Goal: Answer question/provide support

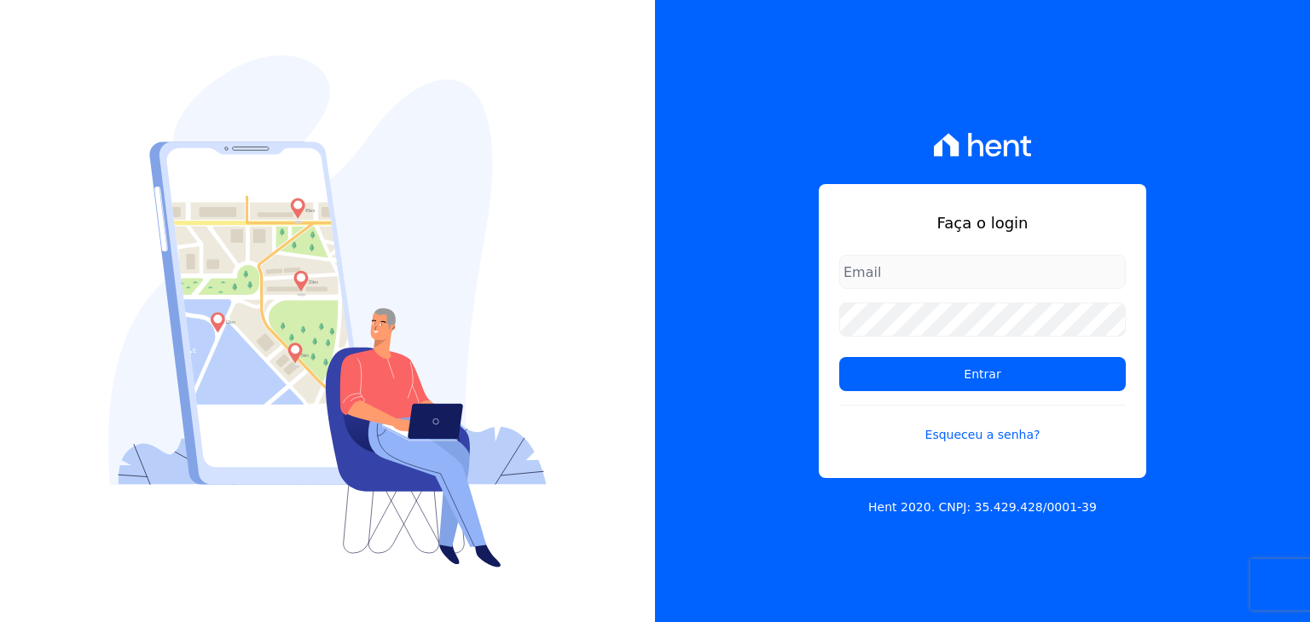
type input "[PERSON_NAME][EMAIL_ADDRESS][DOMAIN_NAME]"
click at [889, 199] on div "Faça o login guilherme.farias@priori.com.vc Entrar Esqueceu a senha?" at bounding box center [982, 331] width 327 height 294
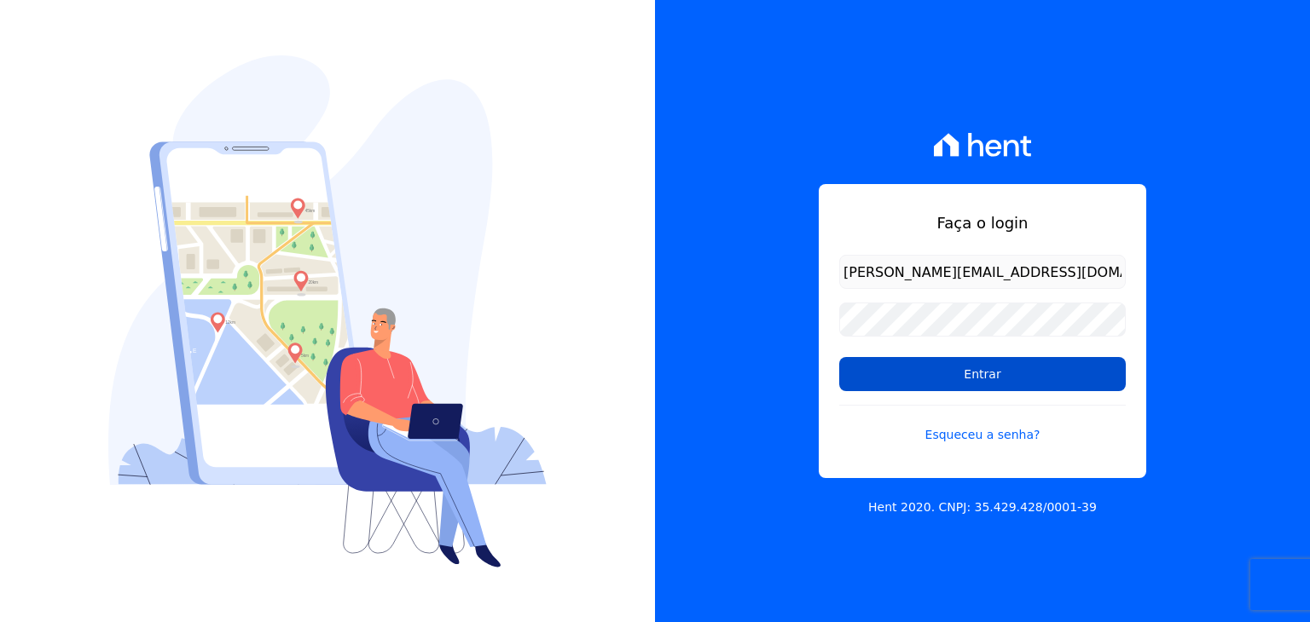
click at [900, 371] on input "Entrar" at bounding box center [982, 374] width 287 height 34
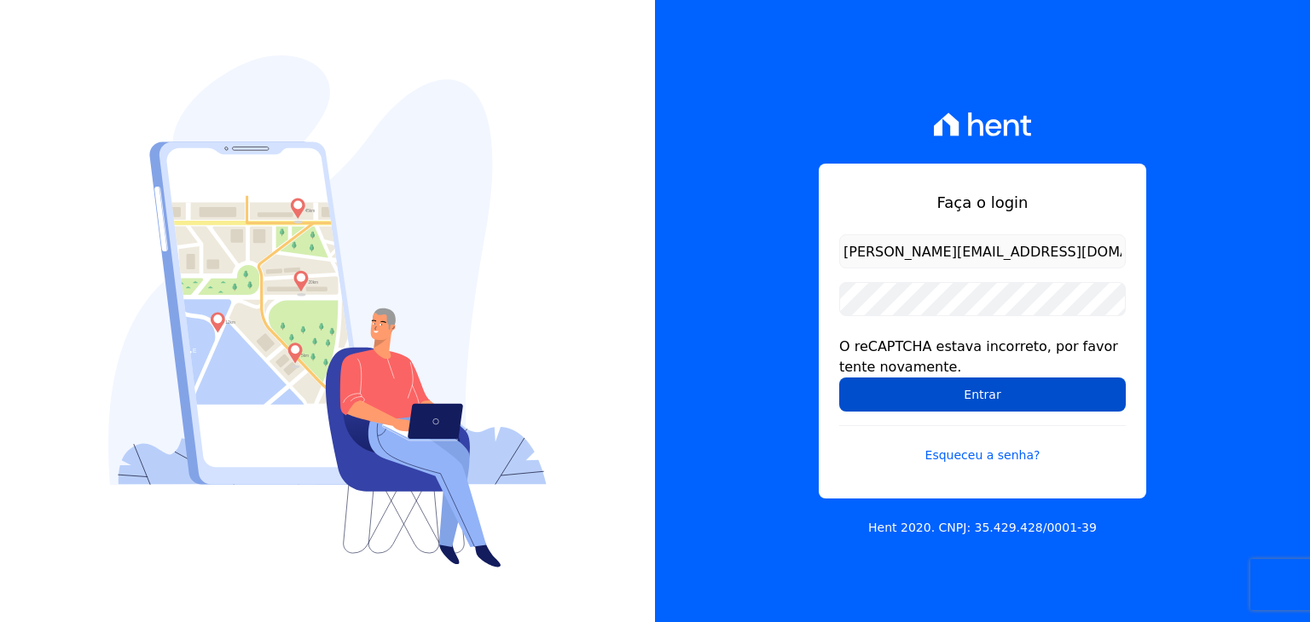
click at [964, 397] on input "Entrar" at bounding box center [982, 395] width 287 height 34
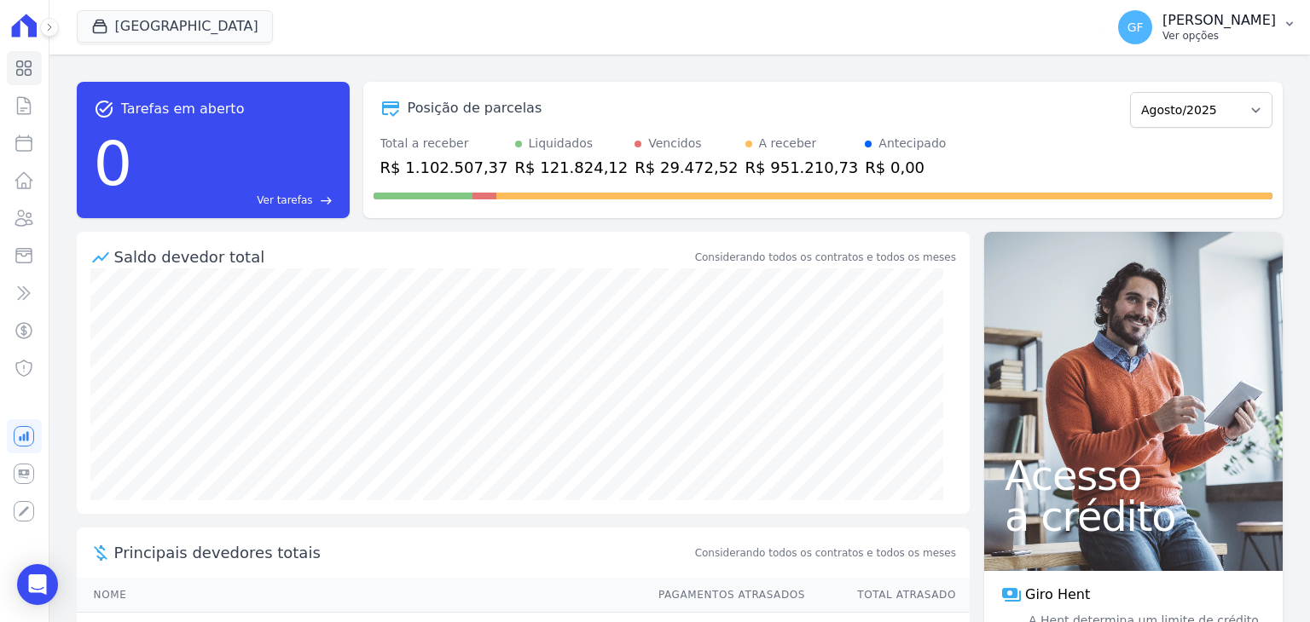
click at [1212, 32] on p "Ver opções" at bounding box center [1218, 36] width 113 height 14
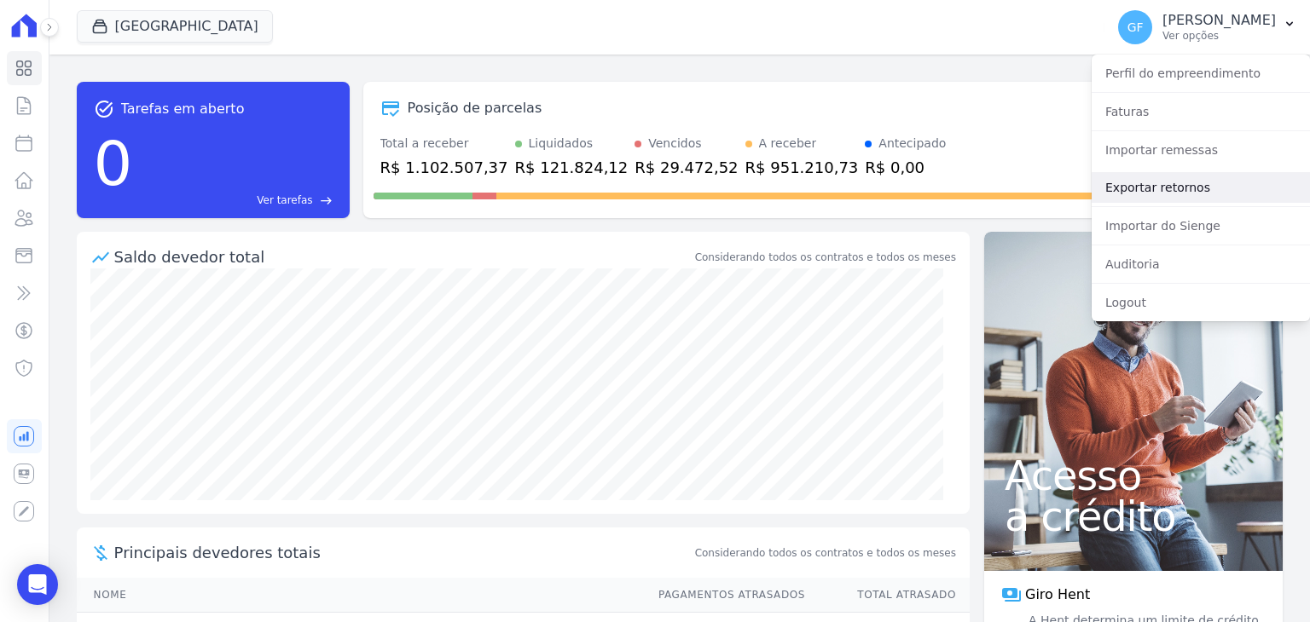
click at [1175, 193] on link "Exportar retornos" at bounding box center [1201, 187] width 218 height 31
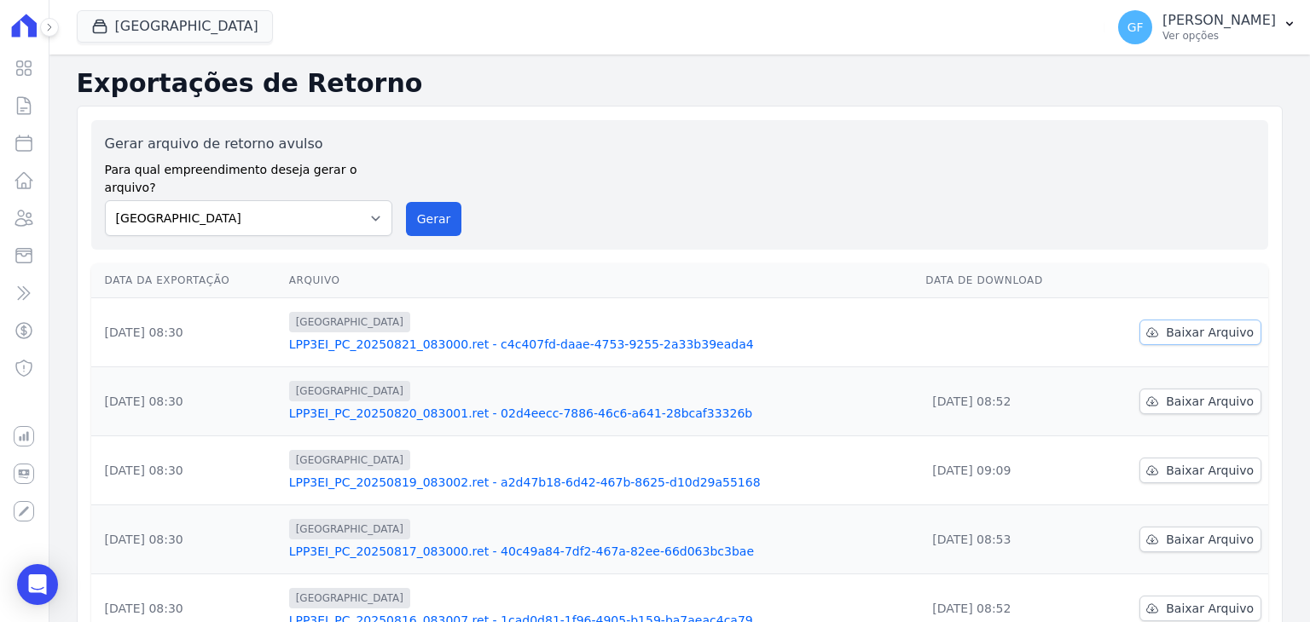
click at [1204, 324] on span "Baixar Arquivo" at bounding box center [1210, 332] width 88 height 17
click at [430, 336] on link "LPP3EI_PC_20250821_083000.ret - c4c407fd-daae-4753-9255-2a33b39eada4" at bounding box center [600, 344] width 623 height 17
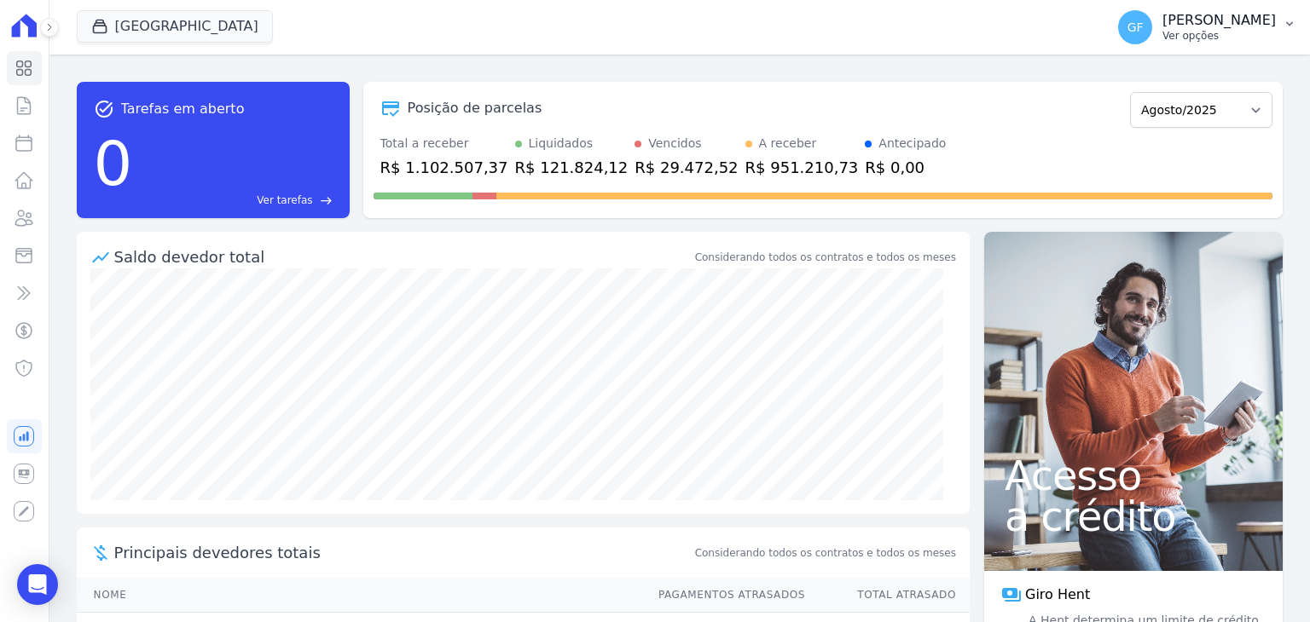
click at [1243, 10] on div "GF Guilherme Farias Ver opções" at bounding box center [1197, 27] width 158 height 34
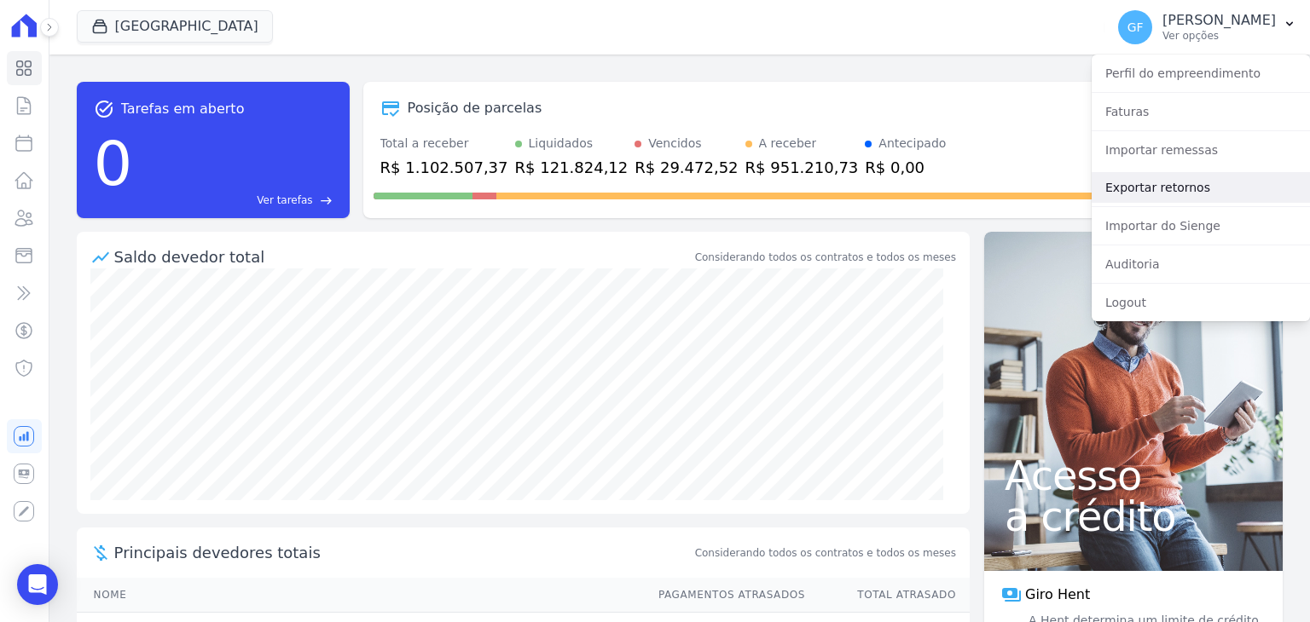
click at [1160, 188] on link "Exportar retornos" at bounding box center [1201, 187] width 218 height 31
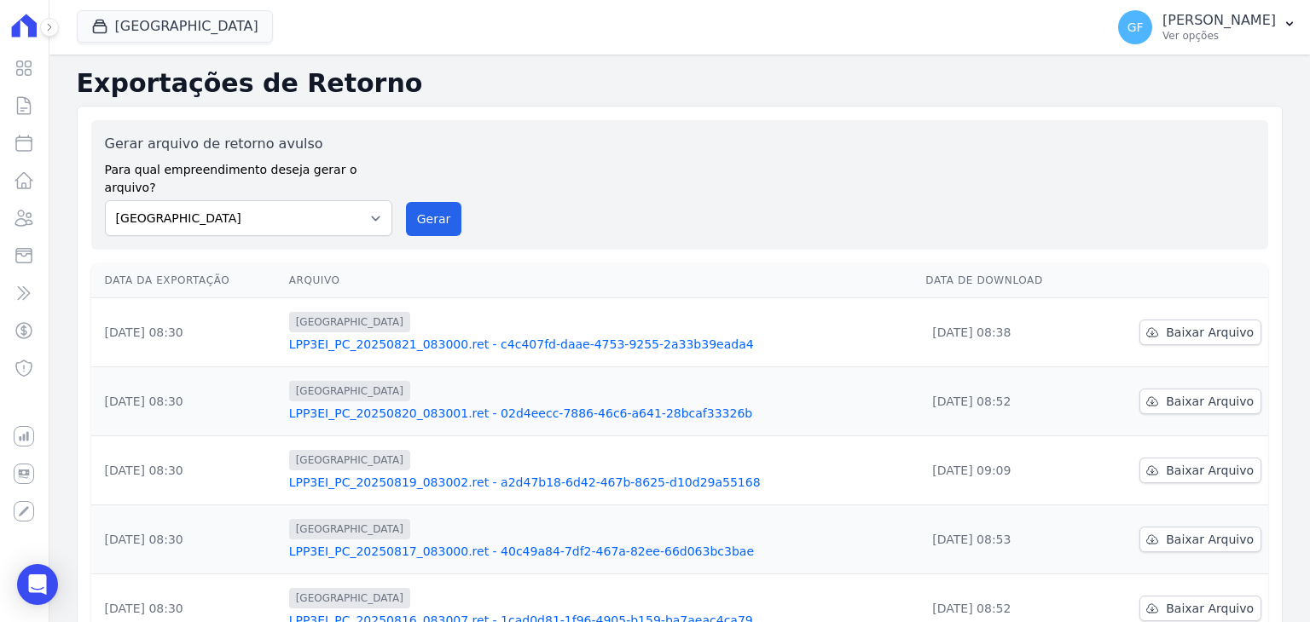
click at [454, 336] on link "LPP3EI_PC_20250821_083000.ret - c4c407fd-daae-4753-9255-2a33b39eada4" at bounding box center [600, 344] width 623 height 17
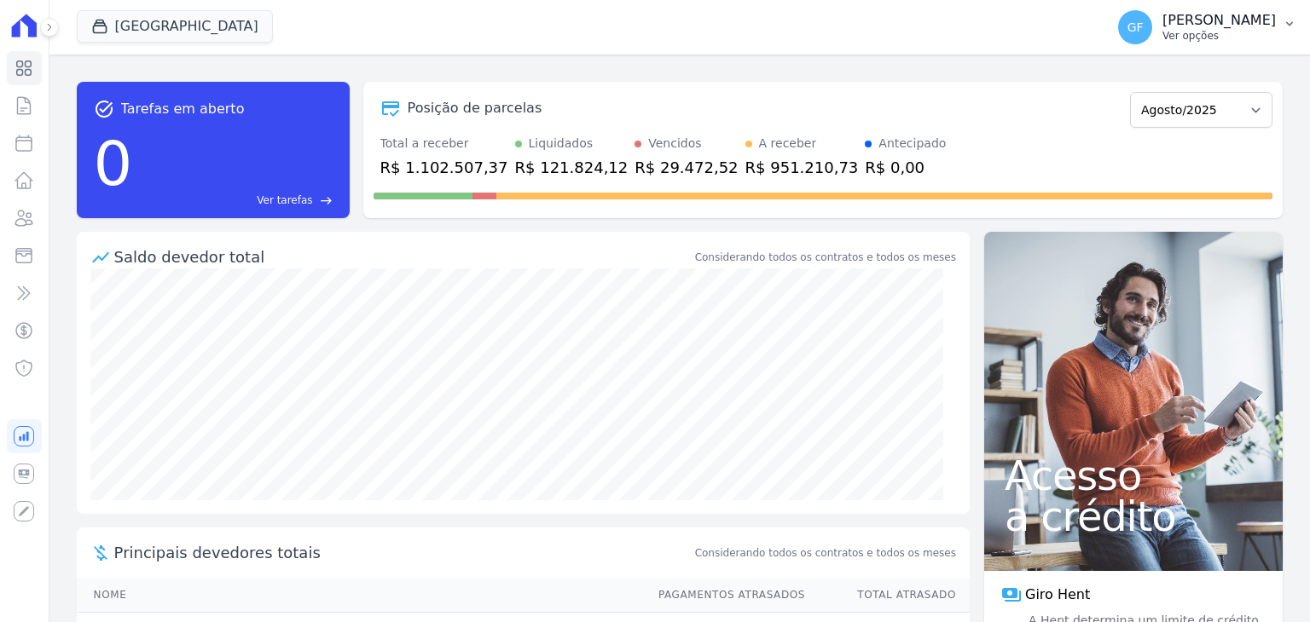
click at [1194, 15] on p "[PERSON_NAME]" at bounding box center [1218, 20] width 113 height 17
click at [1210, 8] on button "GF Guilherme Farias Ver opções" at bounding box center [1207, 27] width 206 height 48
click at [1219, 21] on p "[PERSON_NAME]" at bounding box center [1218, 20] width 113 height 17
click at [1263, 23] on p "[PERSON_NAME]" at bounding box center [1218, 20] width 113 height 17
click at [1254, 30] on p "Ver opções" at bounding box center [1218, 36] width 113 height 14
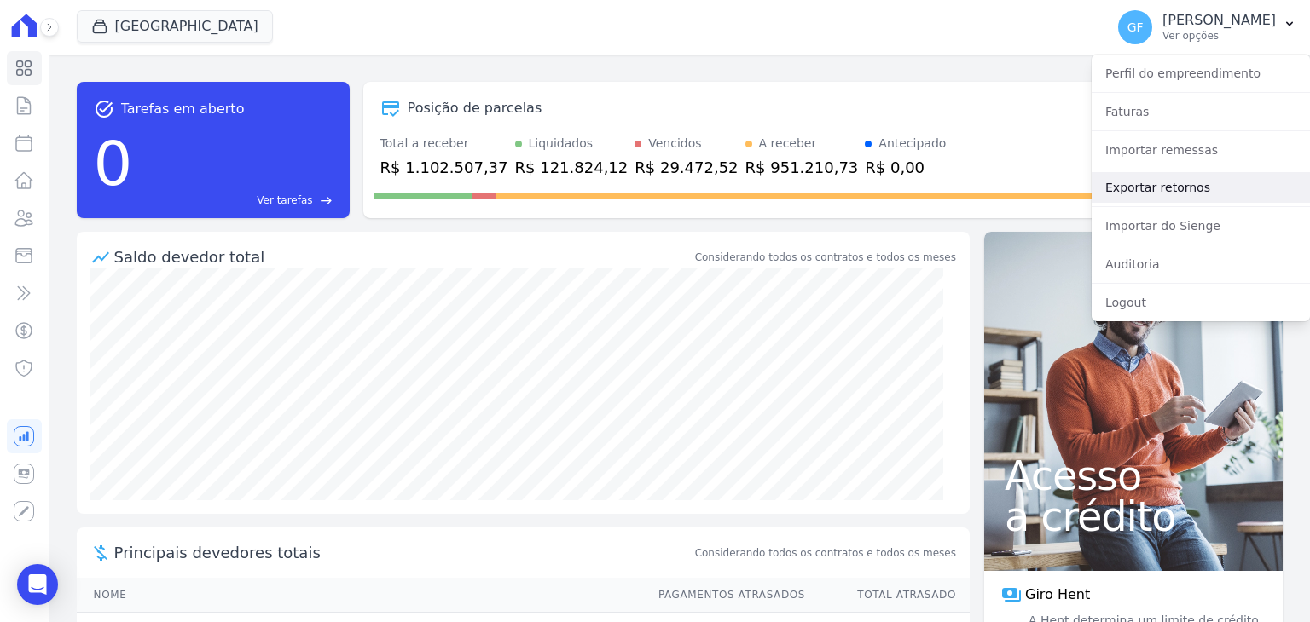
click at [1173, 182] on link "Exportar retornos" at bounding box center [1201, 187] width 218 height 31
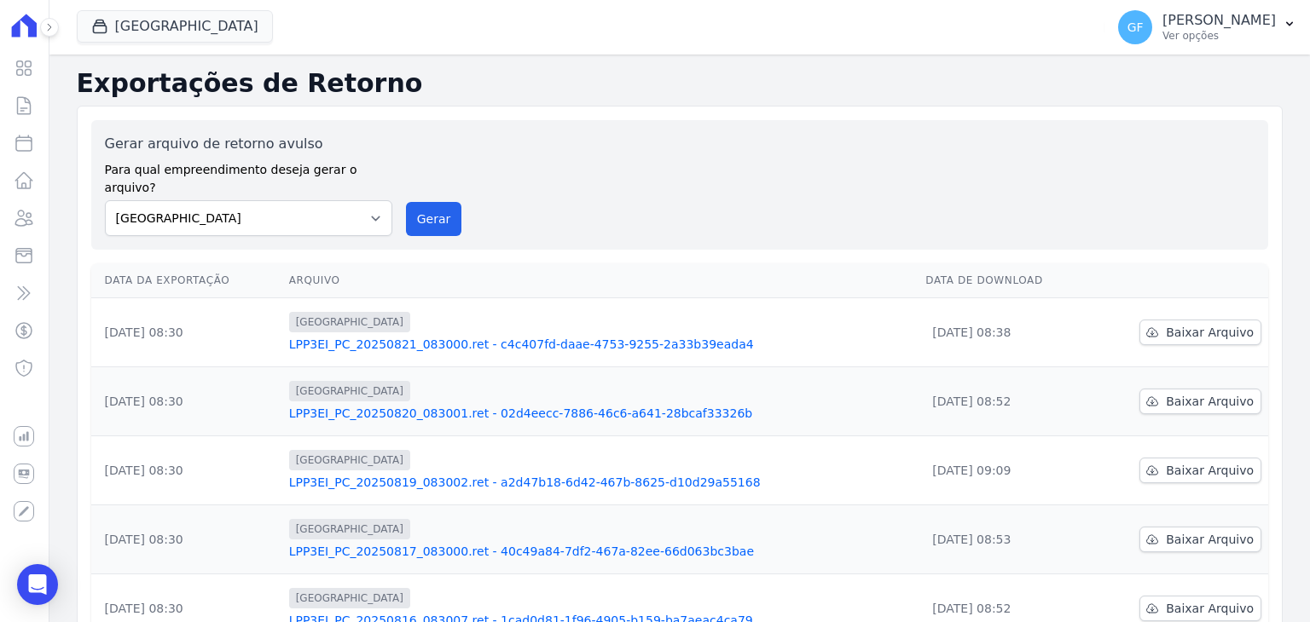
click at [541, 336] on link "LPP3EI_PC_20250821_083000.ret - c4c407fd-daae-4753-9255-2a33b39eada4" at bounding box center [600, 344] width 623 height 17
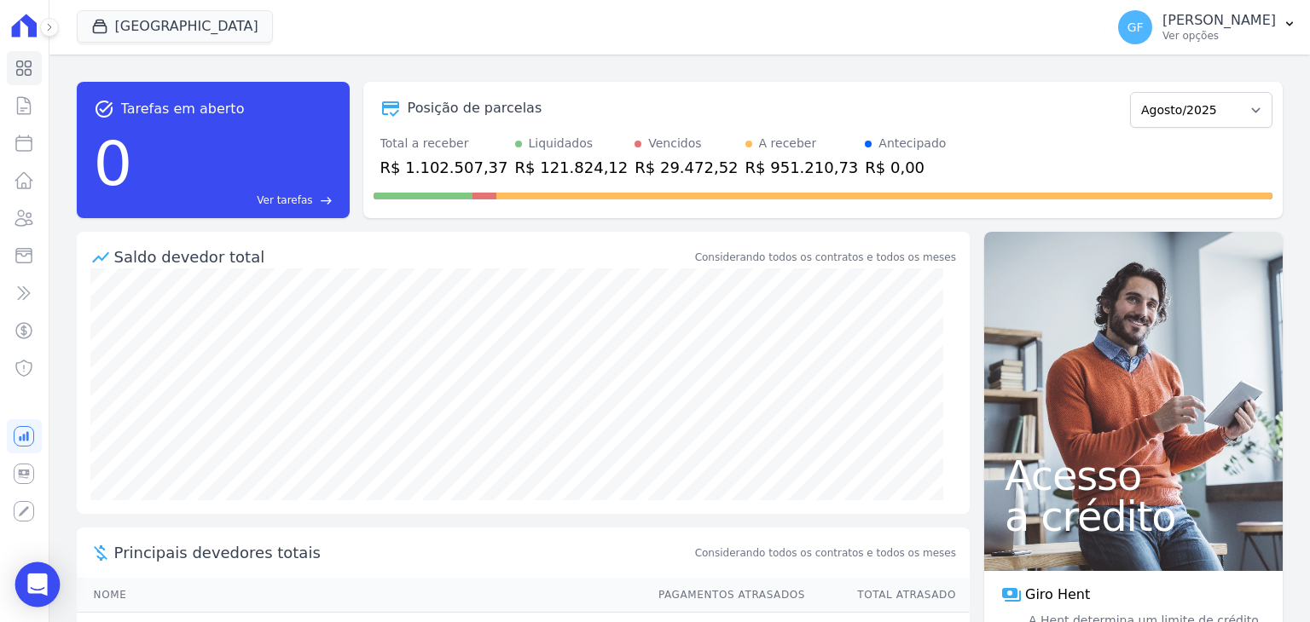
click at [38, 583] on icon "Open Intercom Messenger" at bounding box center [37, 585] width 20 height 22
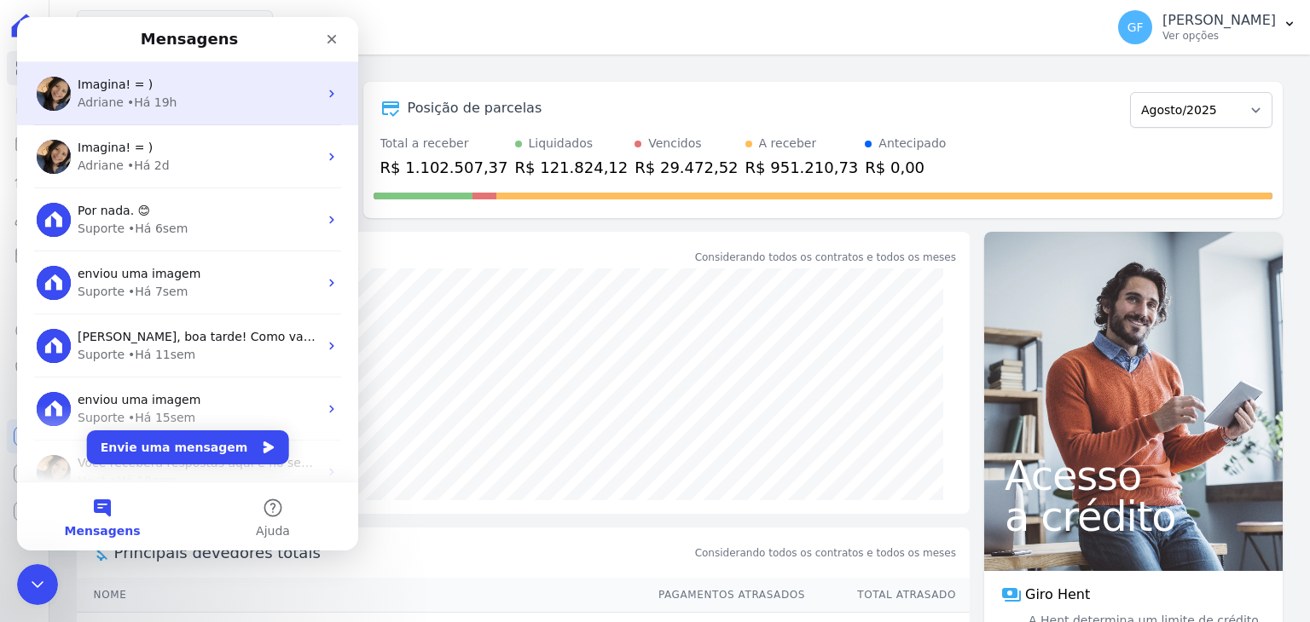
click at [116, 108] on div "Adriane" at bounding box center [101, 103] width 46 height 18
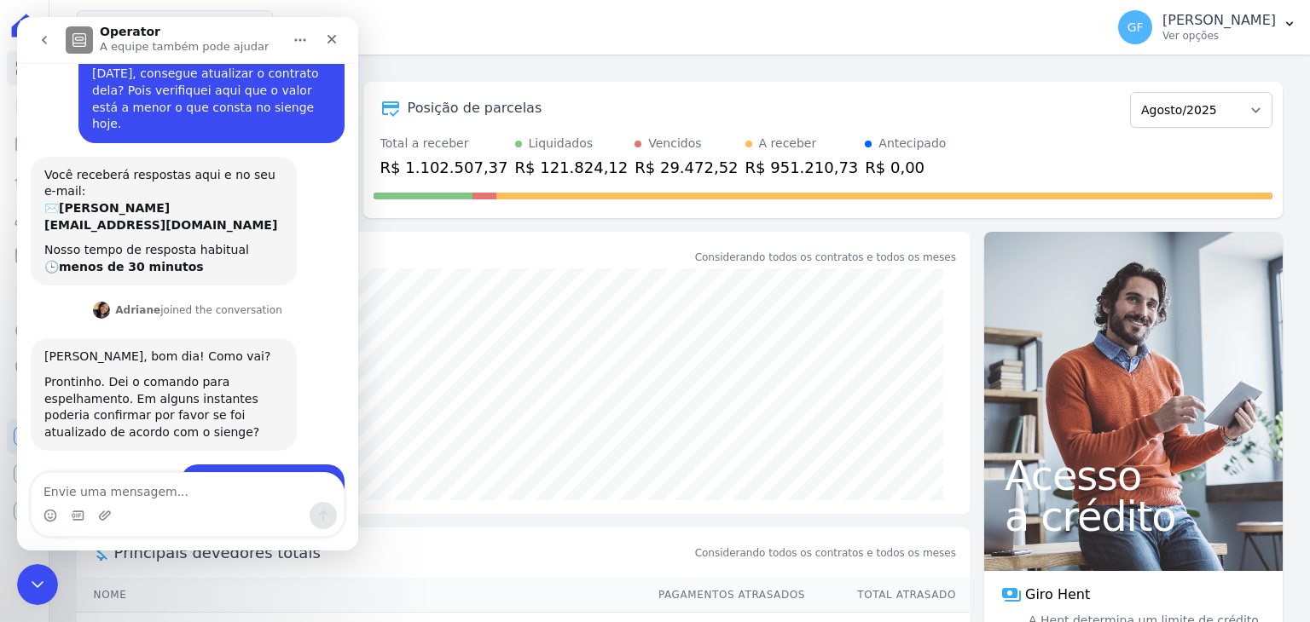
scroll to position [799, 0]
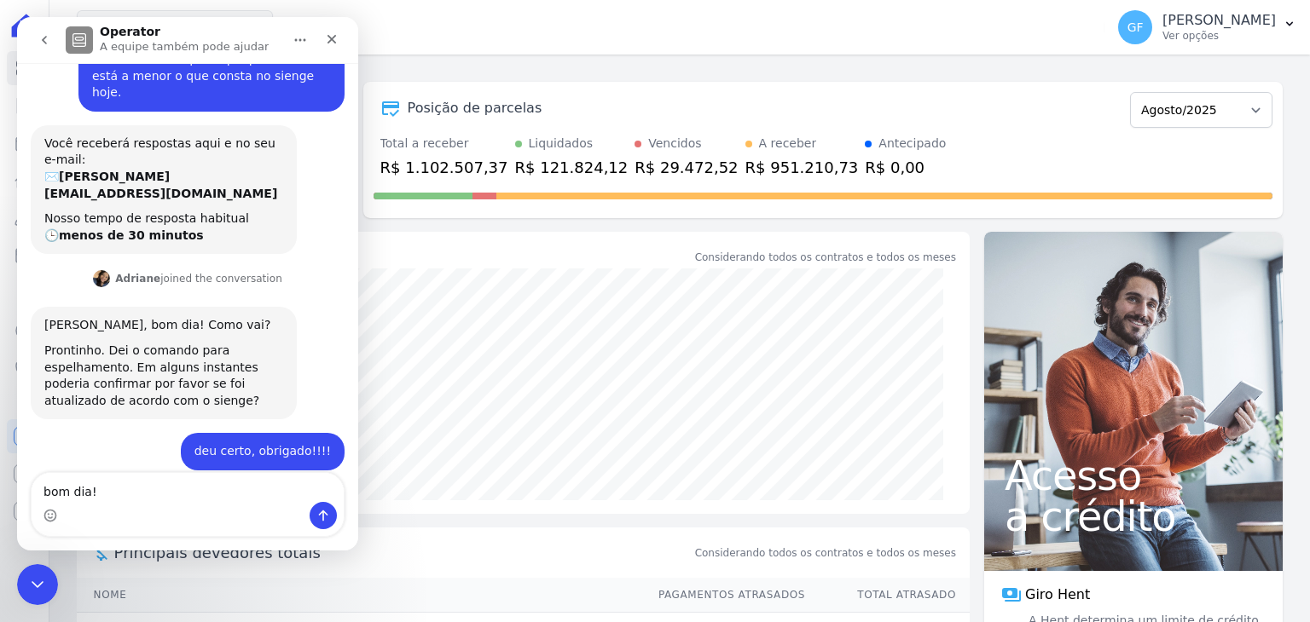
type textarea "bom dia!!"
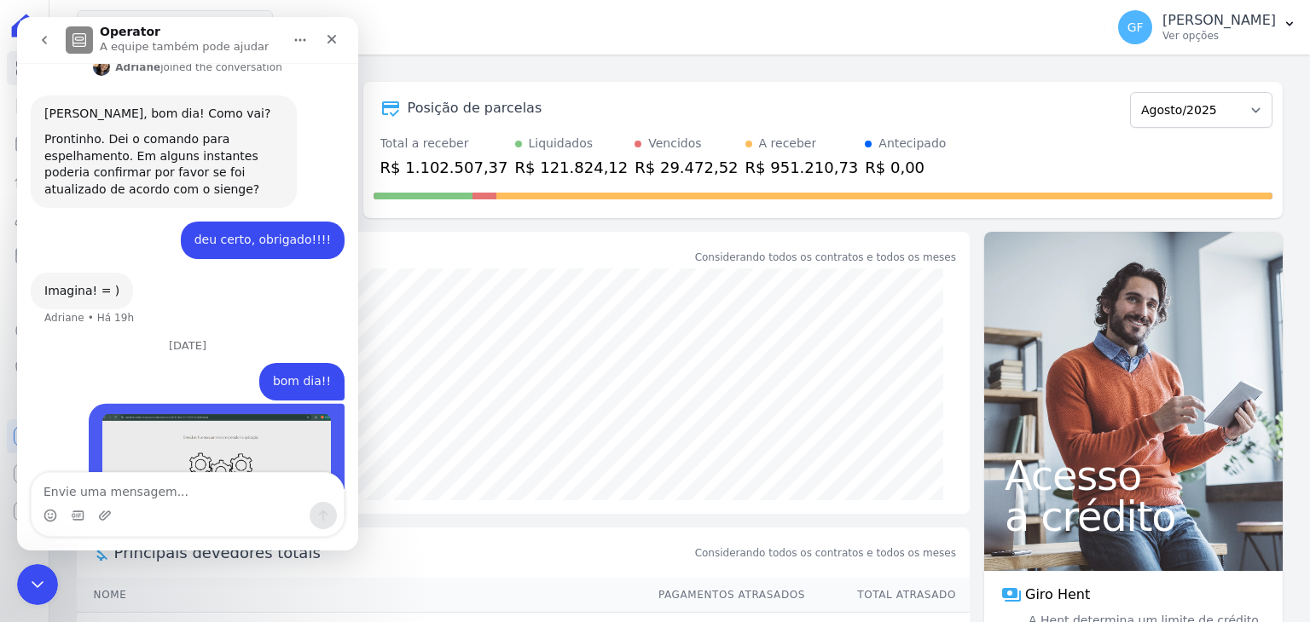
scroll to position [1011, 0]
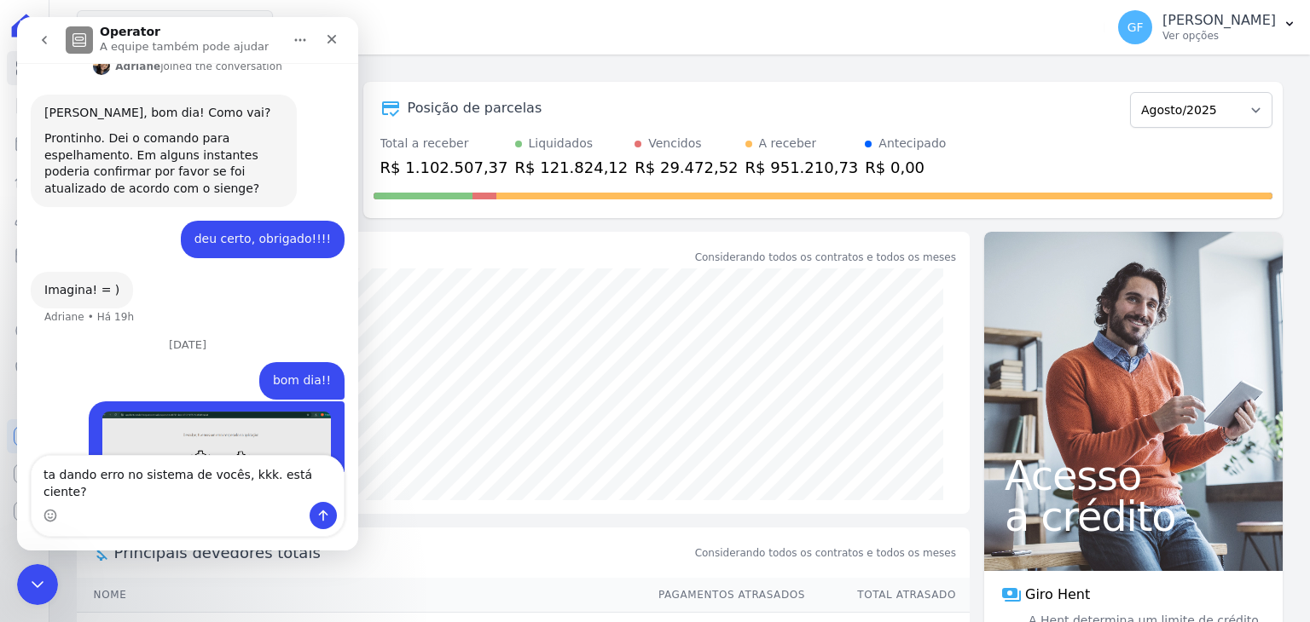
type textarea "ta dando erro no sistema de vocês, kkk. está ciente?"
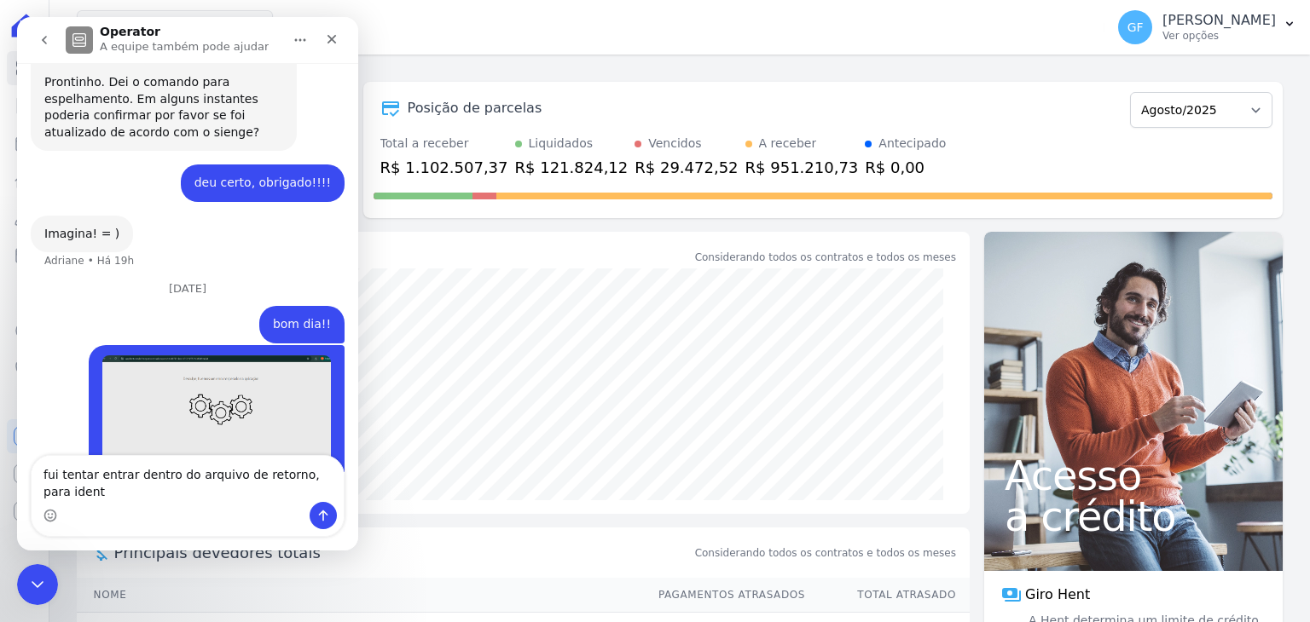
scroll to position [1085, 0]
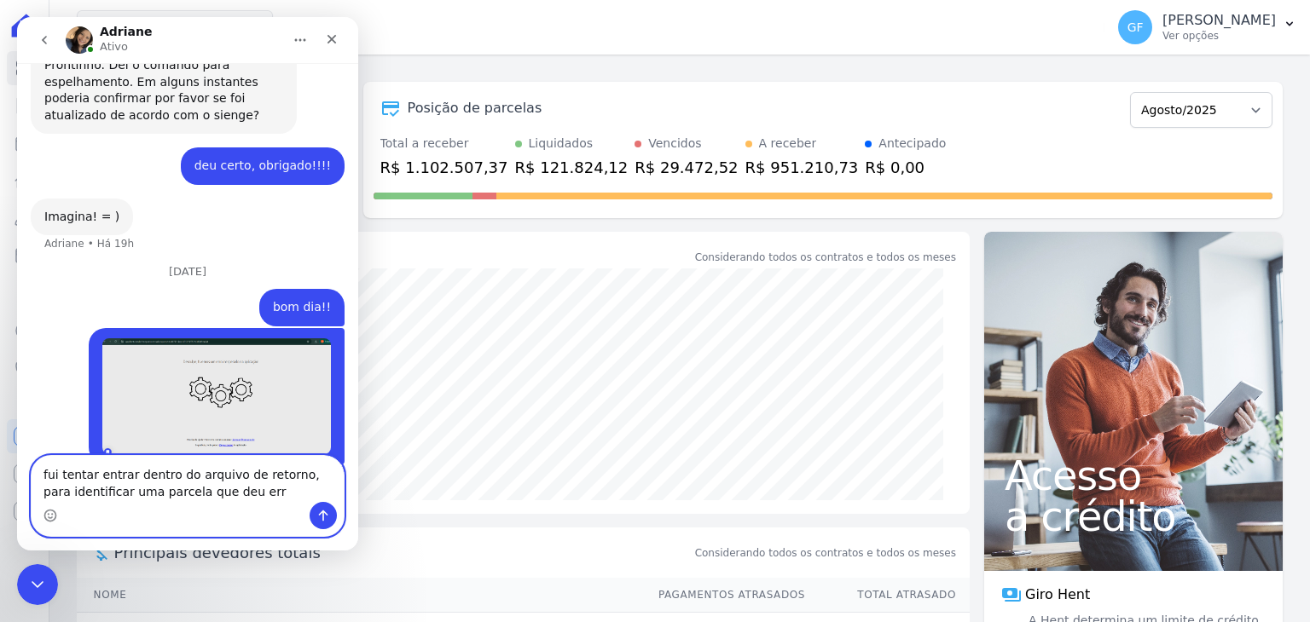
type textarea "fui tentar entrar dentro do arquivo de retorno, para identificar uma parcela qu…"
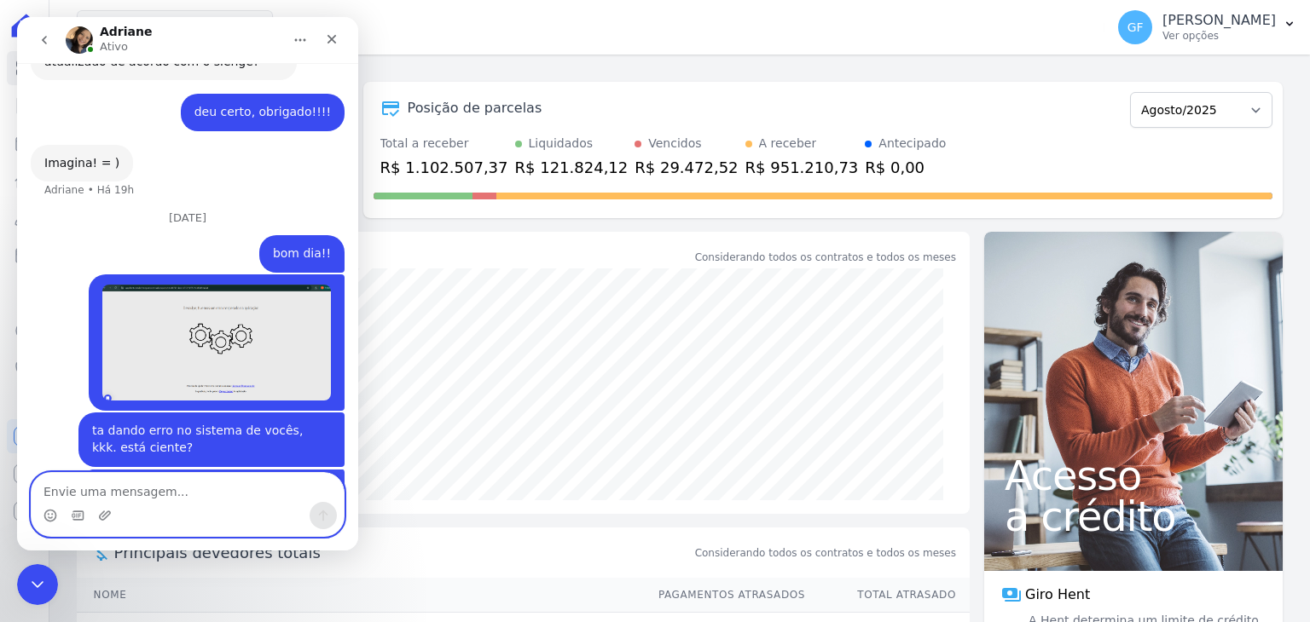
scroll to position [1139, 0]
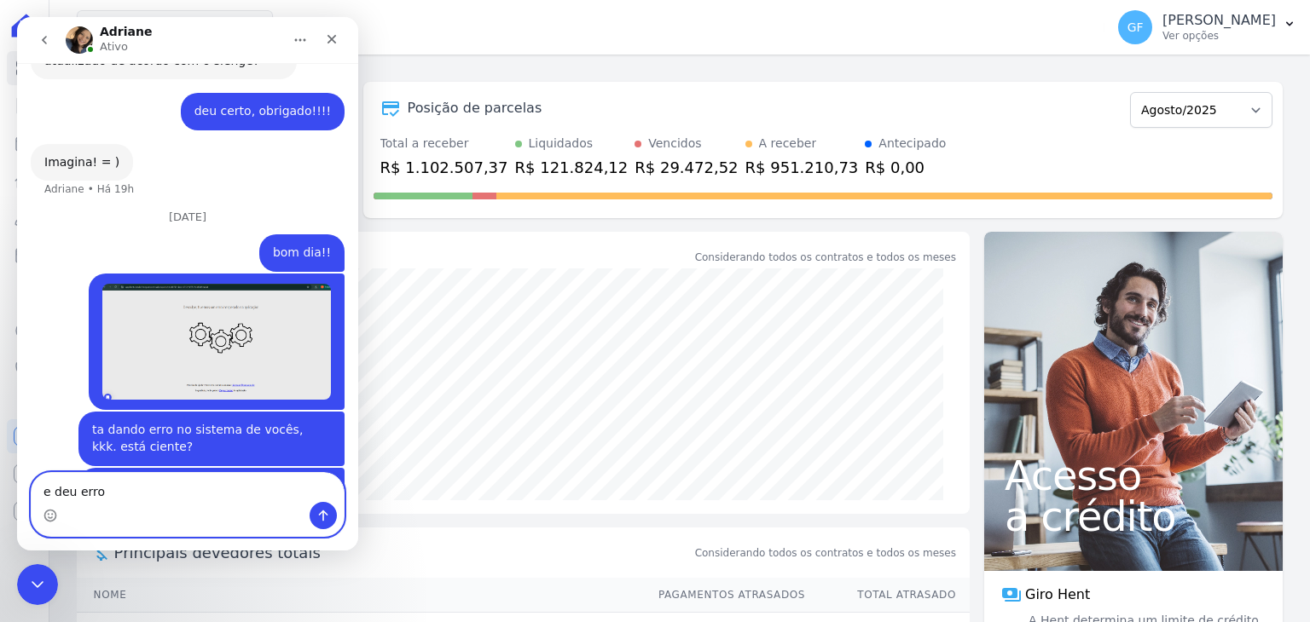
type textarea "e deu erro"
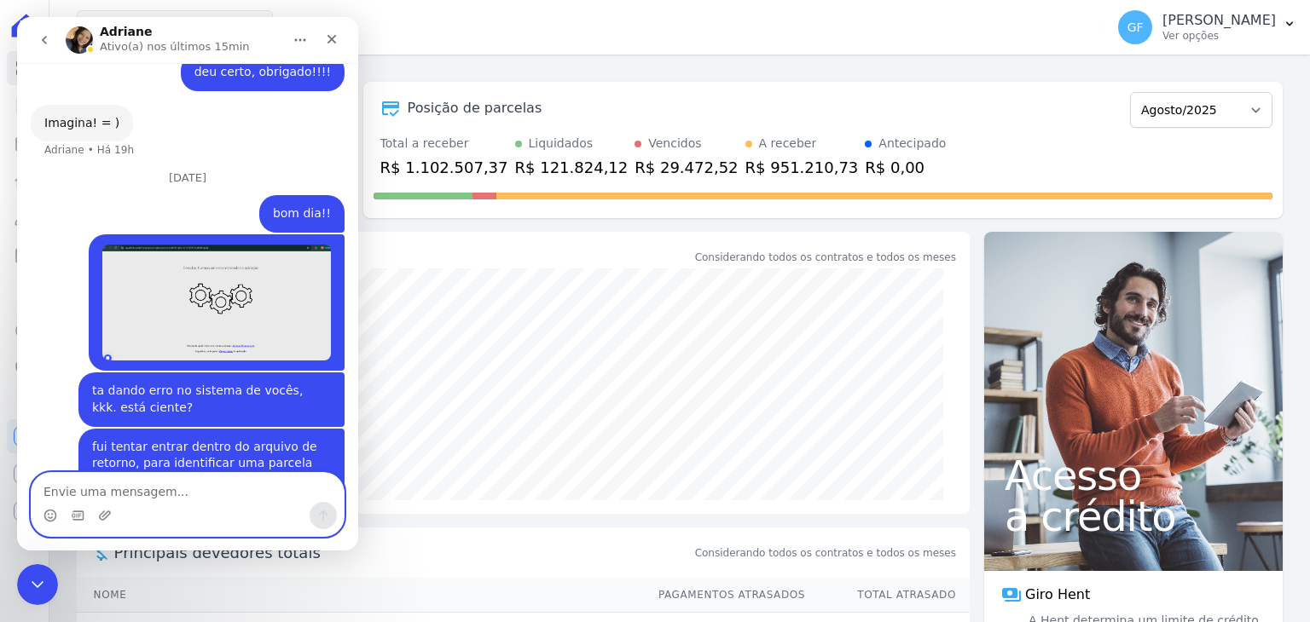
scroll to position [1207, 0]
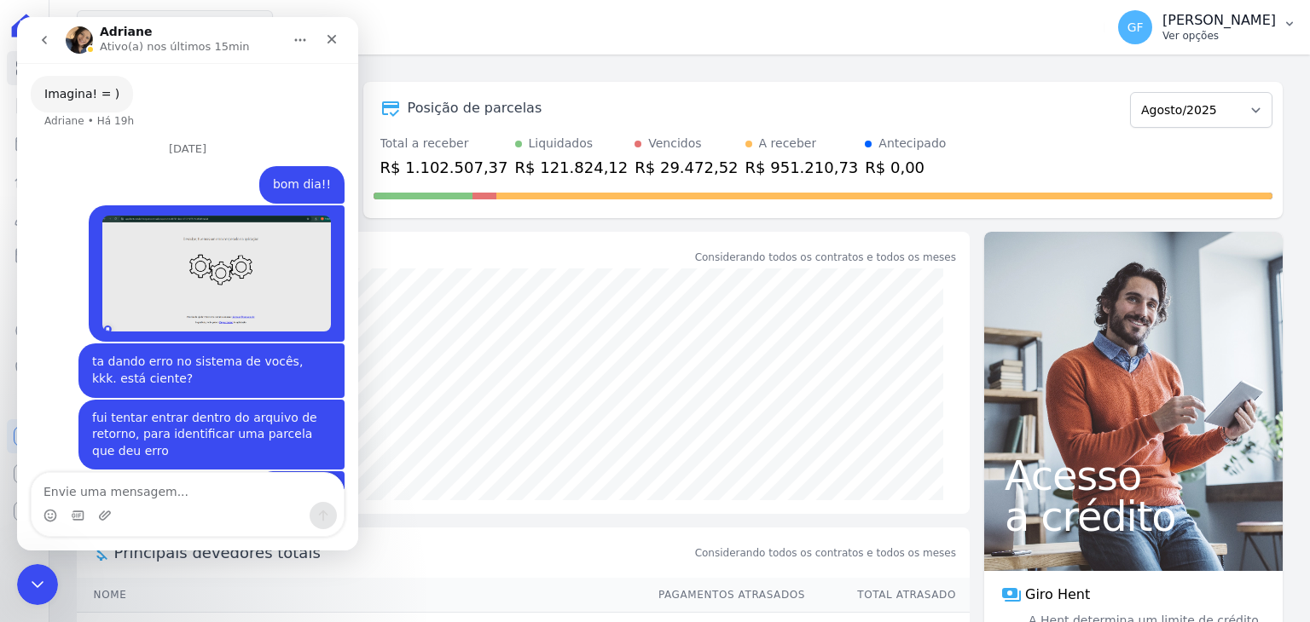
click at [1184, 30] on p "Ver opções" at bounding box center [1218, 36] width 113 height 14
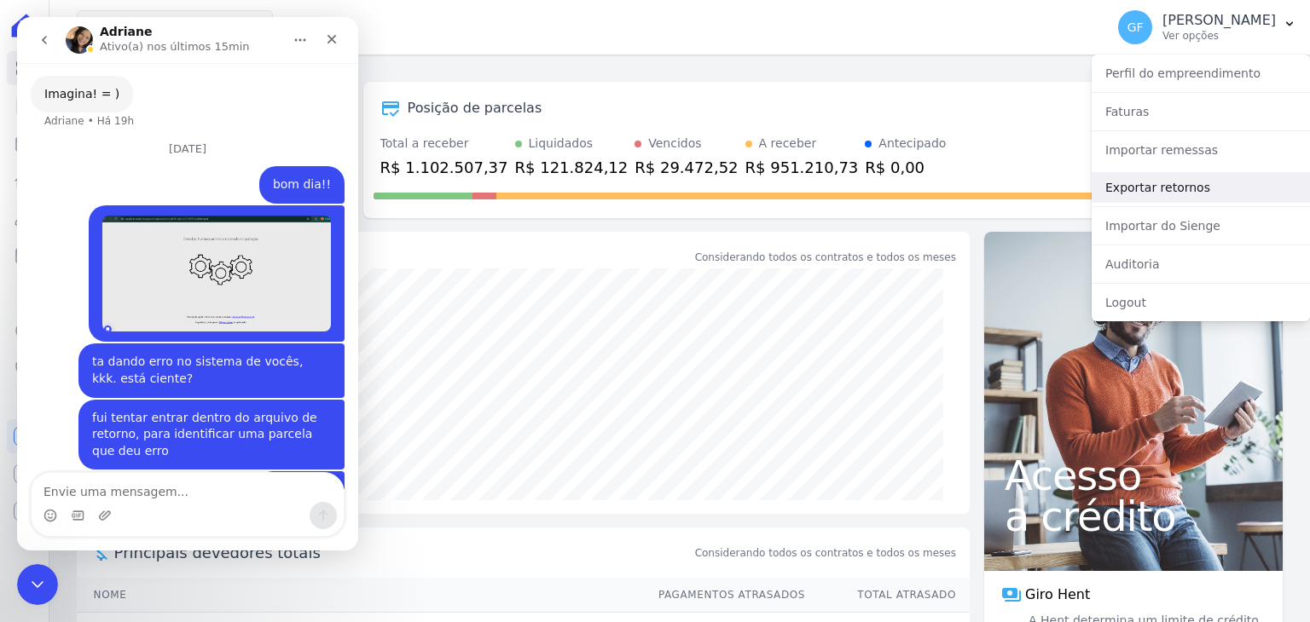
click at [1145, 194] on link "Exportar retornos" at bounding box center [1201, 187] width 218 height 31
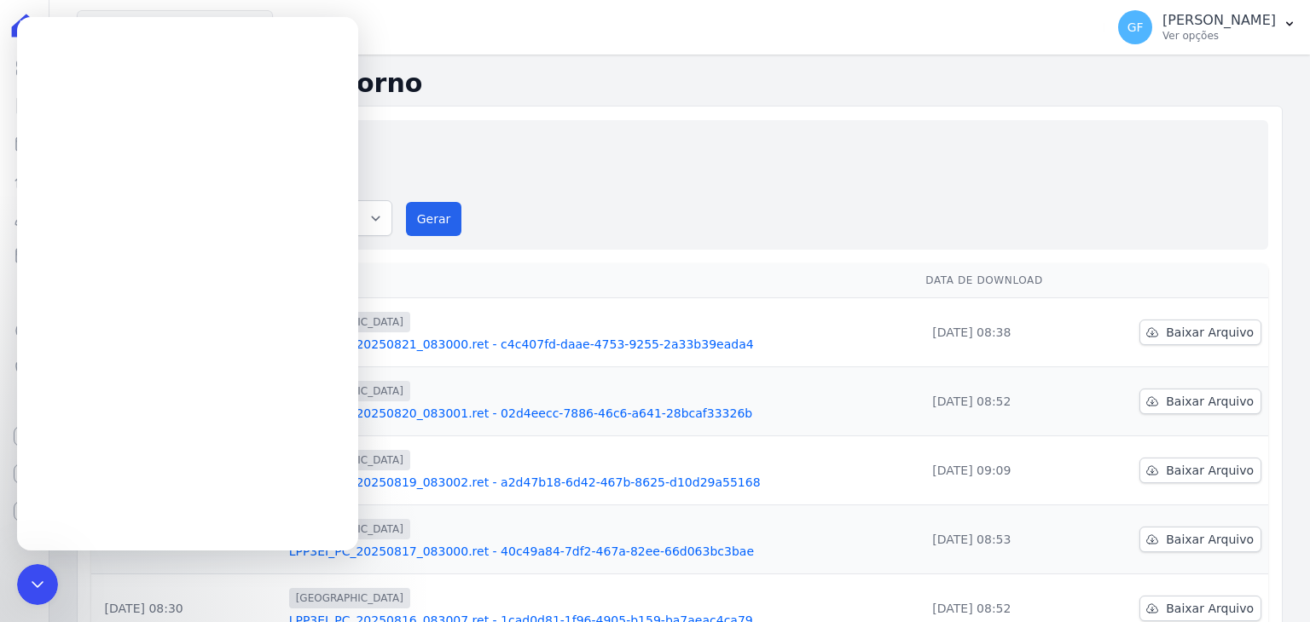
click at [547, 336] on link "LPP3EI_PC_20250821_083000.ret - c4c407fd-daae-4753-9255-2a33b39eada4" at bounding box center [600, 344] width 623 height 17
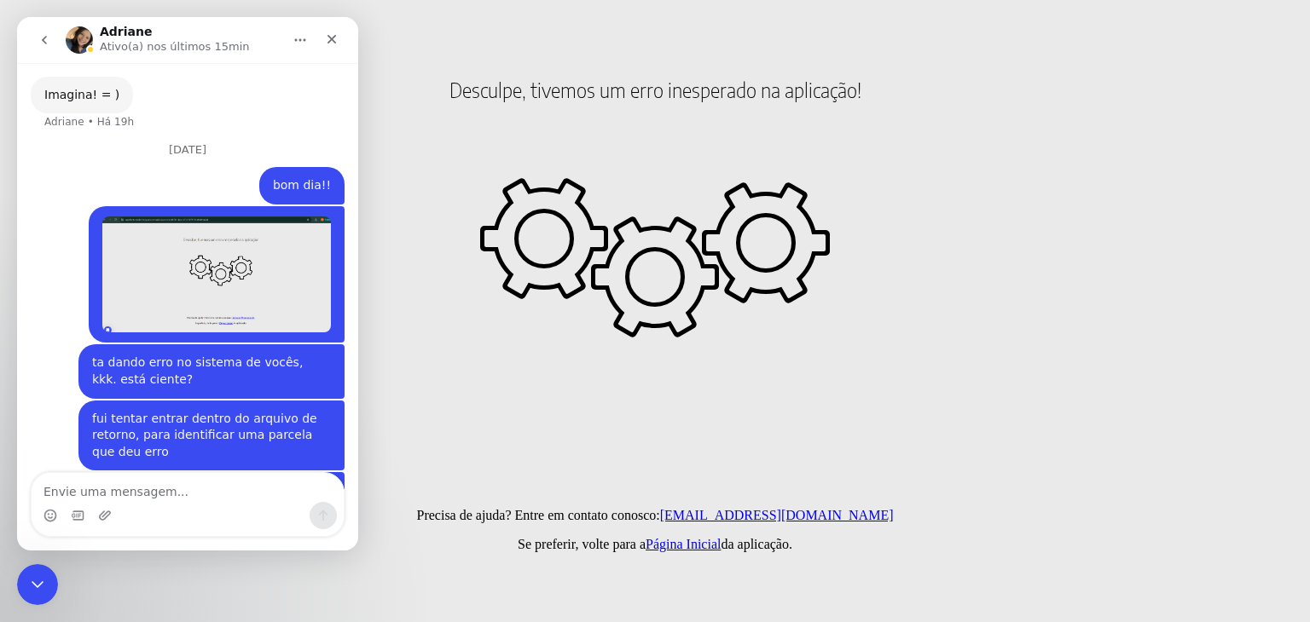
scroll to position [1207, 0]
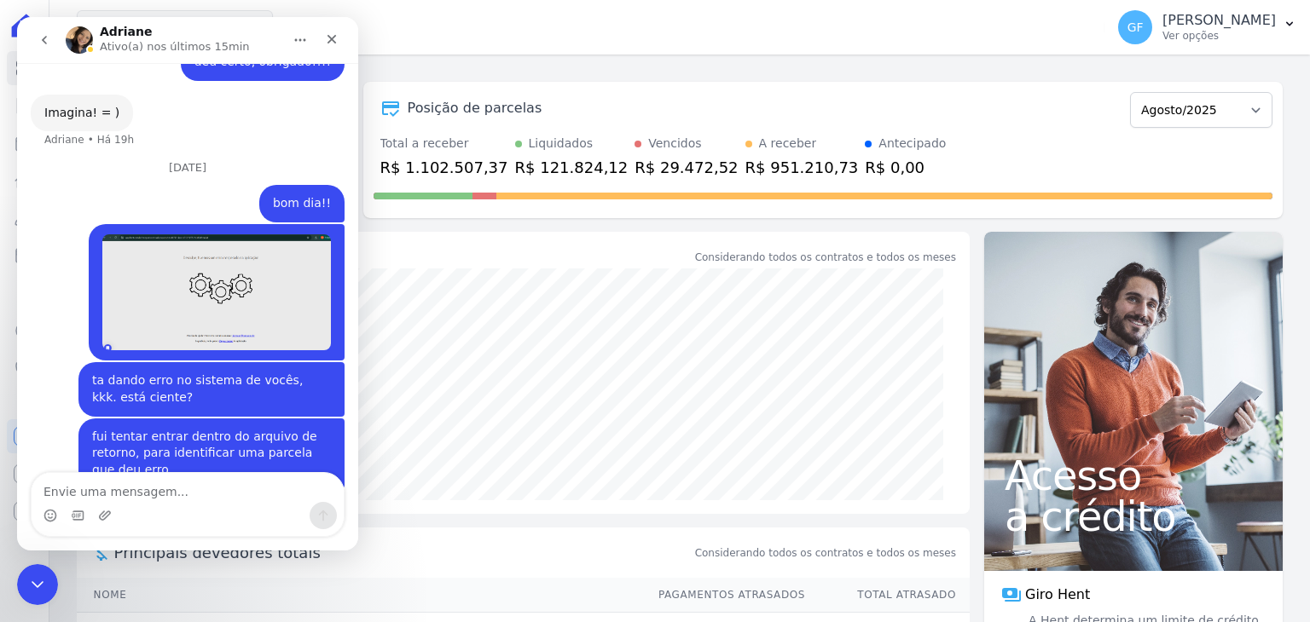
scroll to position [1207, 0]
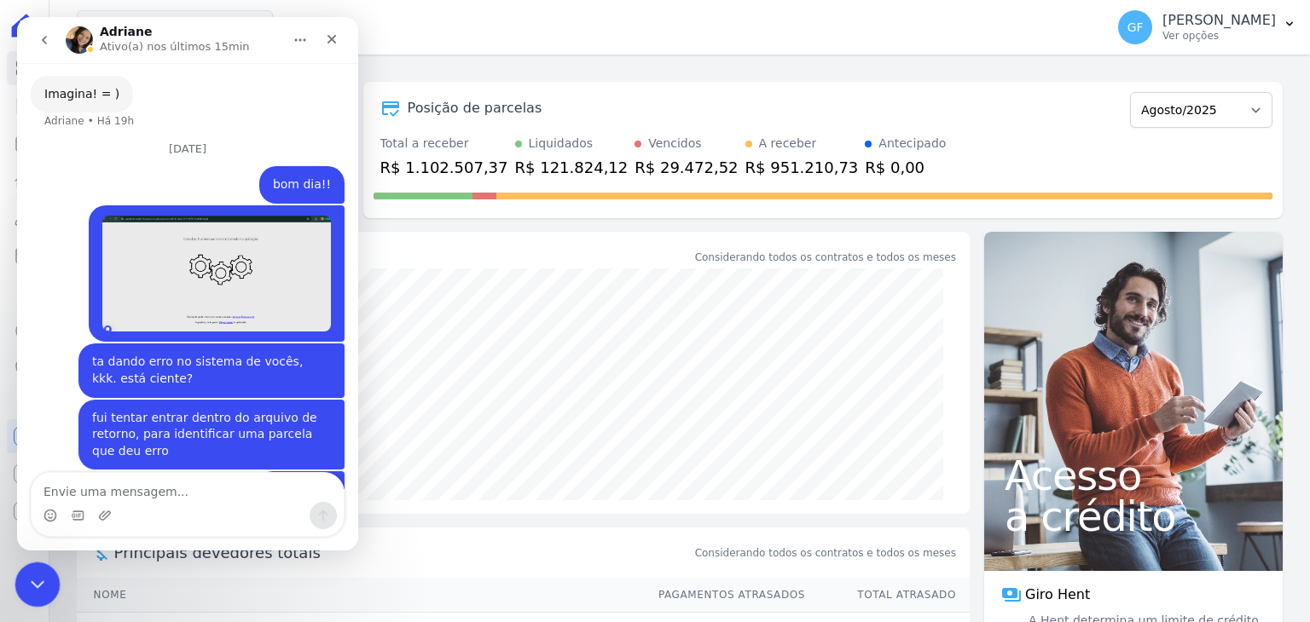
click at [25, 595] on div "Encerramento do Messenger da Intercom" at bounding box center [34, 582] width 41 height 41
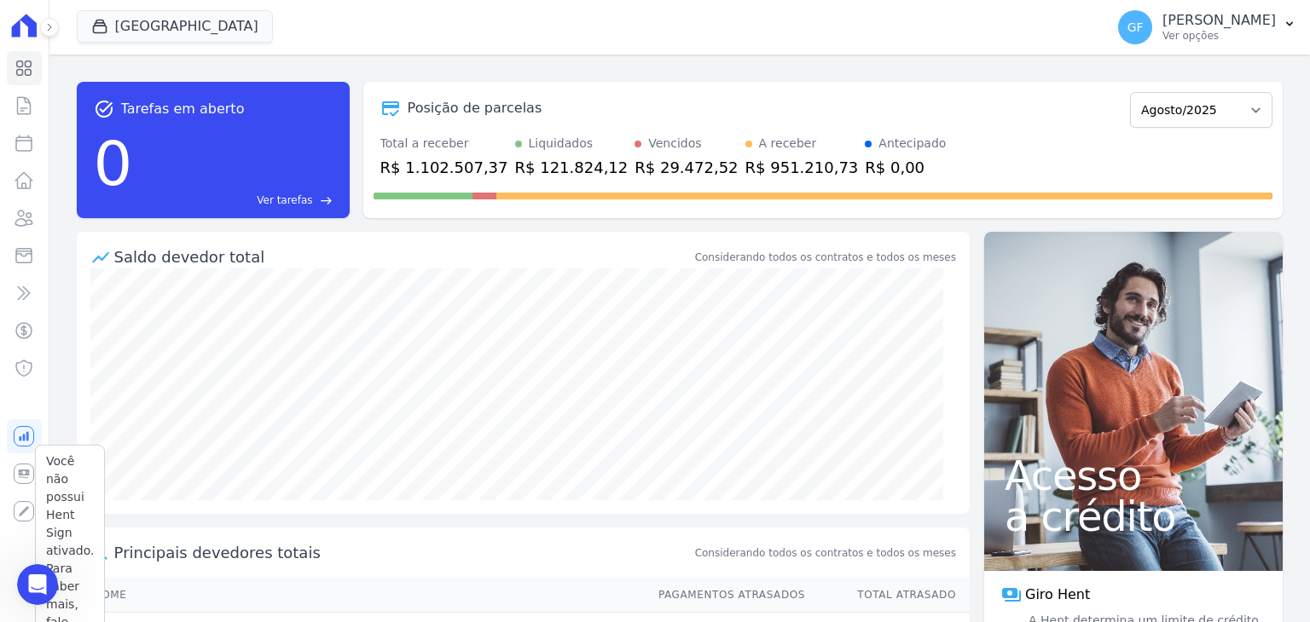
scroll to position [1207, 0]
drag, startPoint x: 51, startPoint y: 30, endPoint x: 44, endPoint y: 49, distance: 20.0
click at [51, 30] on icon at bounding box center [49, 27] width 10 height 10
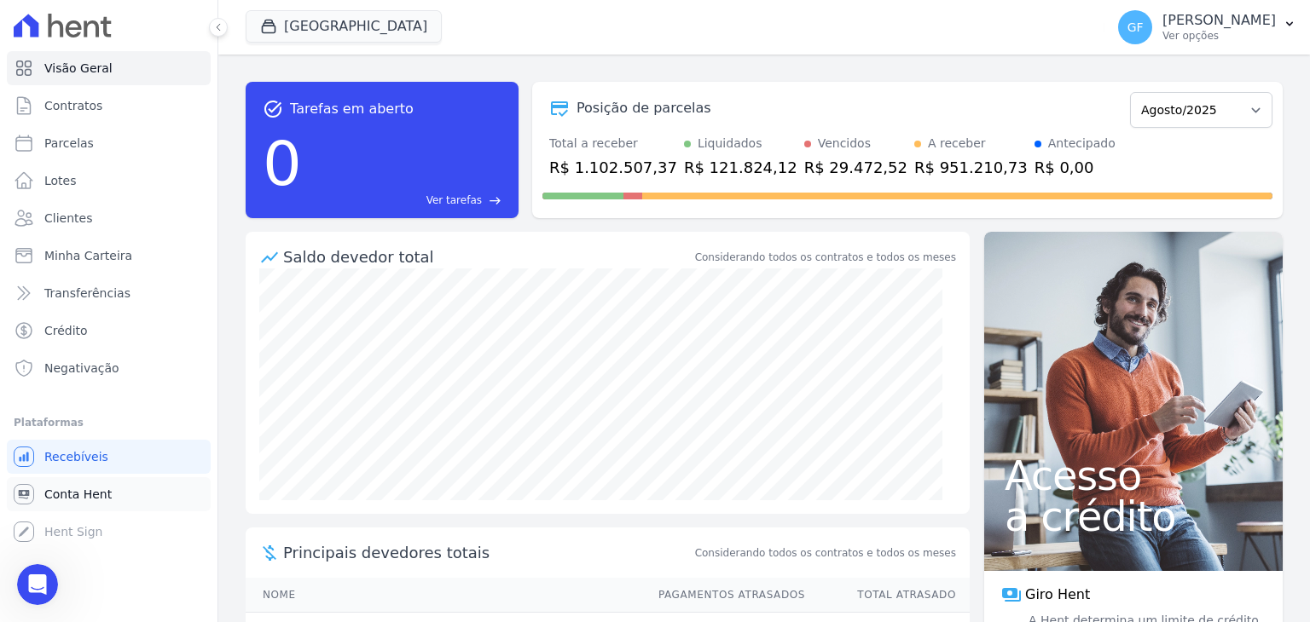
click at [56, 498] on span "Conta Hent" at bounding box center [77, 494] width 67 height 17
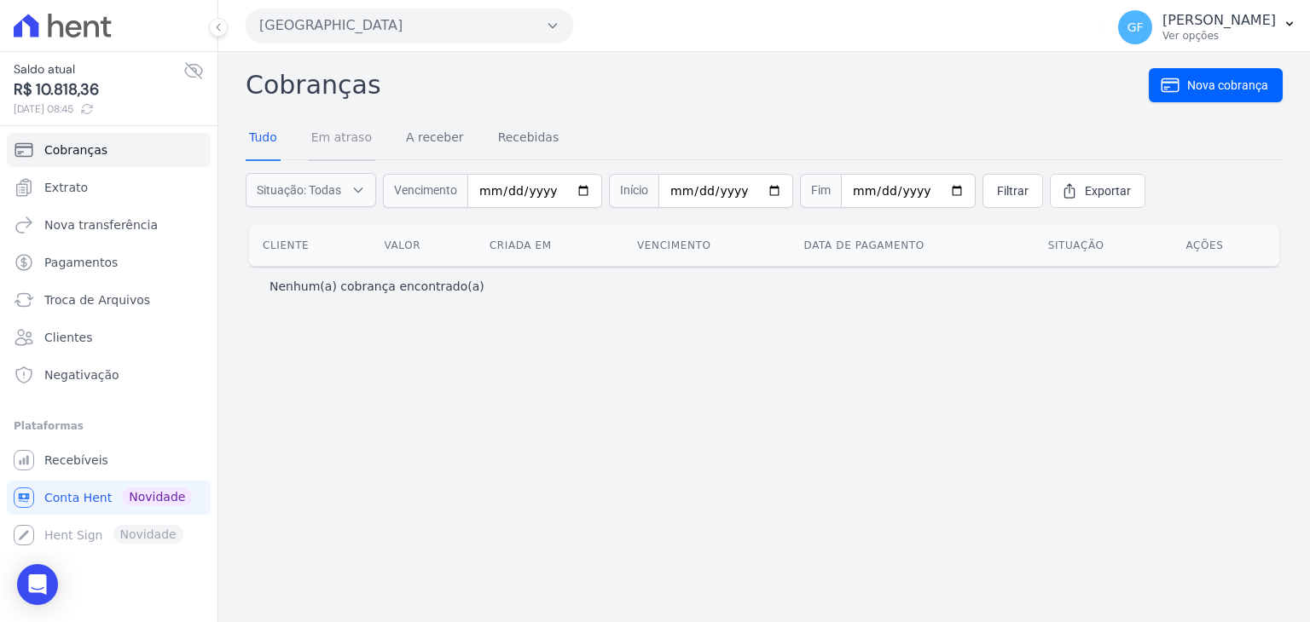
click at [333, 123] on link "Em atraso" at bounding box center [341, 139] width 67 height 44
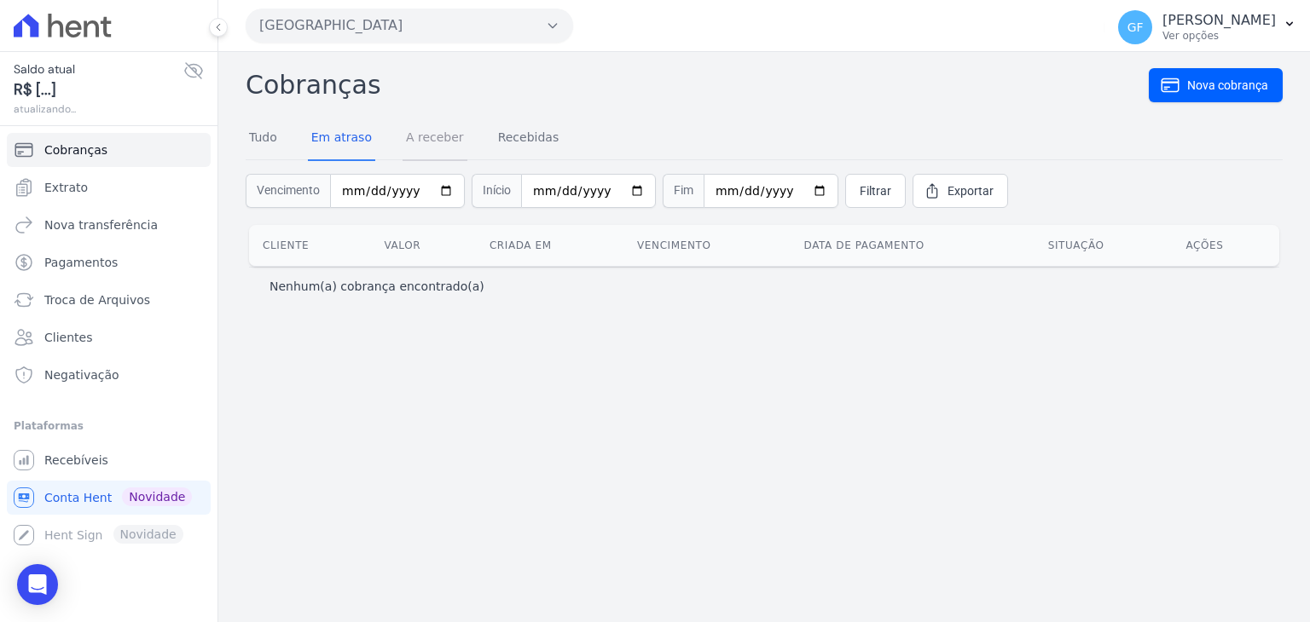
click at [416, 132] on link "A receber" at bounding box center [434, 139] width 65 height 44
click at [119, 190] on link "Extrato" at bounding box center [109, 188] width 204 height 34
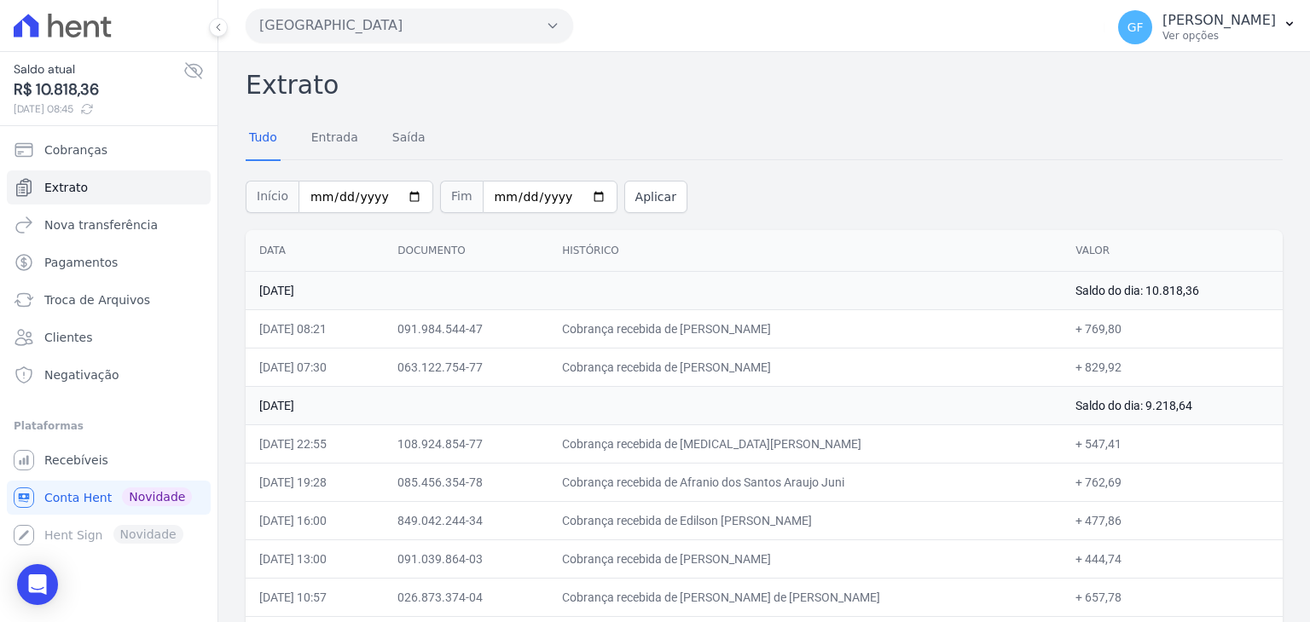
drag, startPoint x: 713, startPoint y: 520, endPoint x: 1123, endPoint y: 524, distance: 410.2
click at [1123, 524] on tr "20/08/2025, 16:00 849.042.244-34 Cobrança recebida de Edilson Jose da Silva + 4…" at bounding box center [764, 520] width 1037 height 38
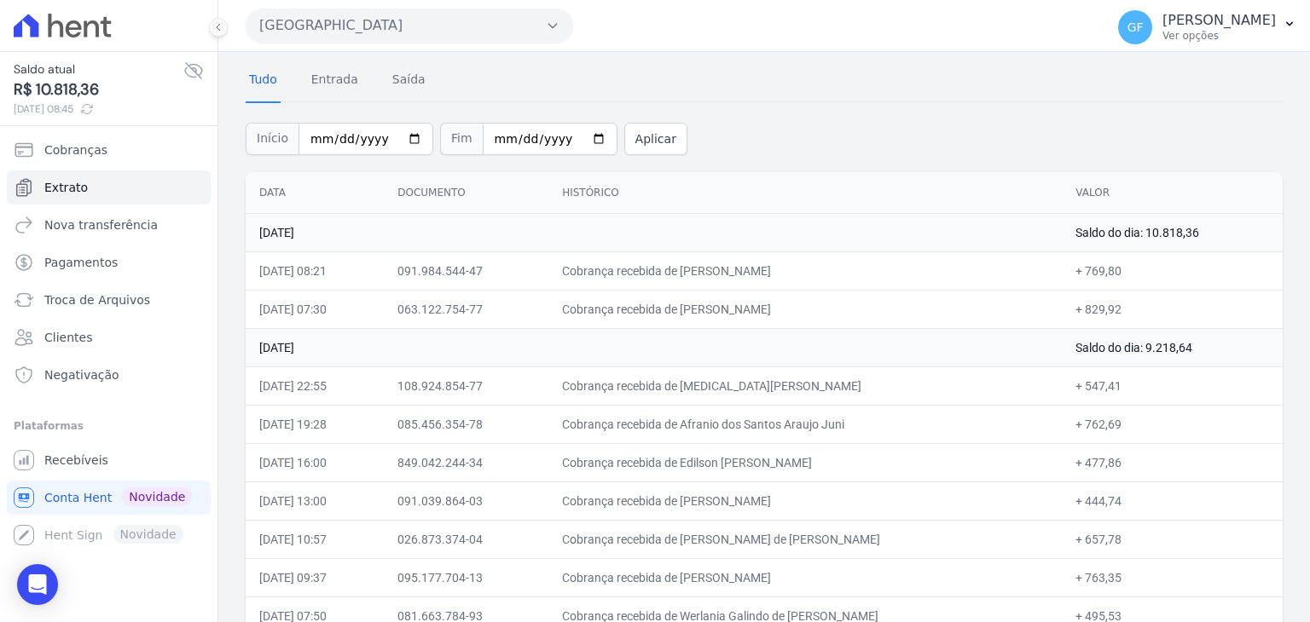
scroll to position [85, 0]
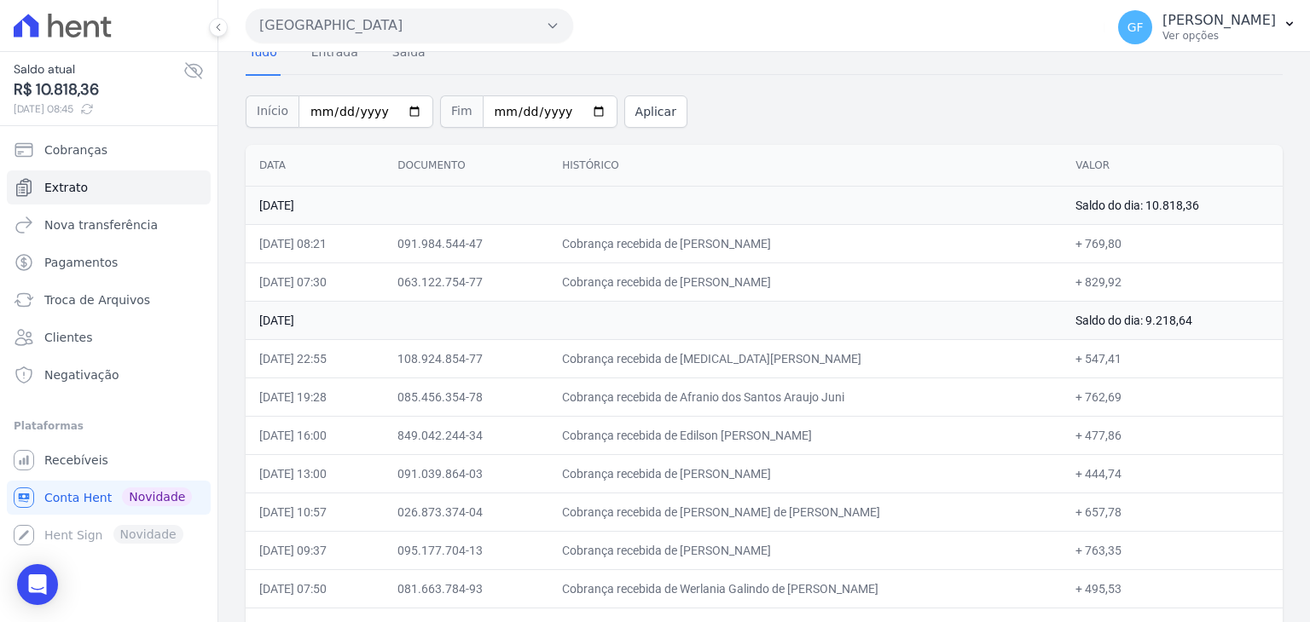
drag, startPoint x: 714, startPoint y: 472, endPoint x: 1133, endPoint y: 475, distance: 419.6
click at [1133, 475] on tr "20/08/2025, 13:00 091.039.864-03 Cobrança recebida de Laiana da Silva Oliveira …" at bounding box center [764, 474] width 1037 height 38
drag, startPoint x: 953, startPoint y: 482, endPoint x: 748, endPoint y: 466, distance: 205.2
click at [952, 482] on td "Cobrança recebida de Laiana da Silva Oliveira" at bounding box center [804, 474] width 513 height 38
click at [716, 472] on td "Cobrança recebida de Laiana da Silva Oliveira" at bounding box center [804, 474] width 513 height 38
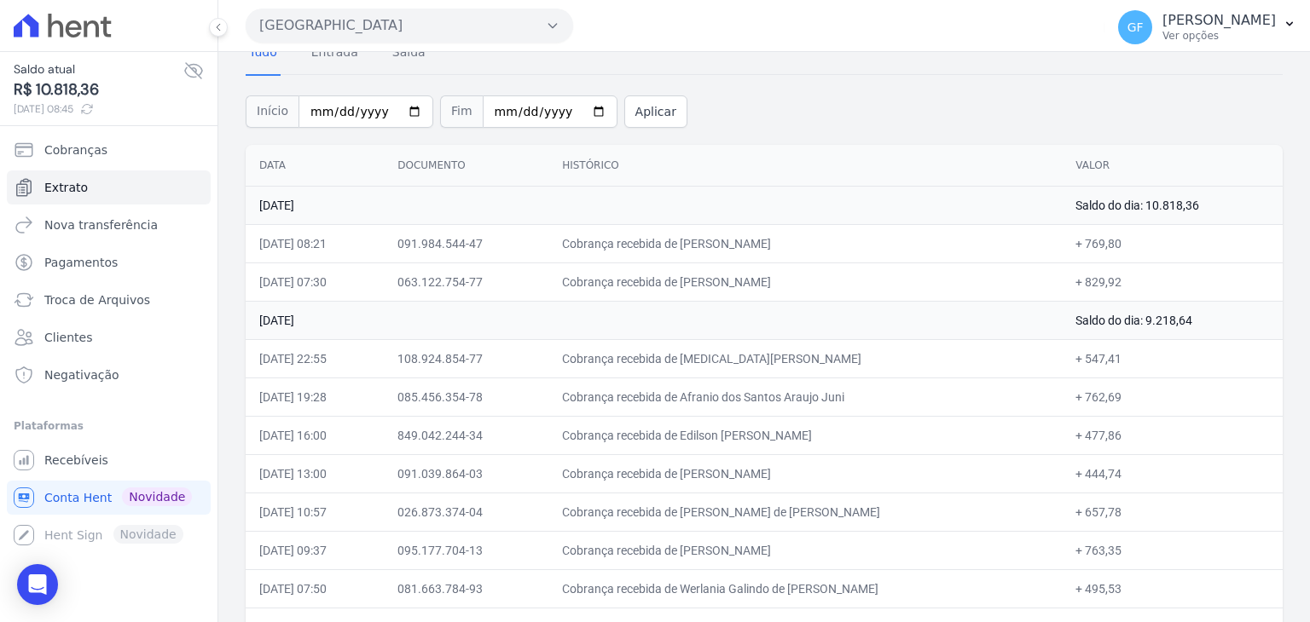
drag, startPoint x: 709, startPoint y: 472, endPoint x: 778, endPoint y: 472, distance: 68.2
click at [778, 472] on td "Cobrança recebida de Laiana da Silva Oliveira" at bounding box center [804, 474] width 513 height 38
click at [774, 483] on td "Cobrança recebida de Laiana da Silva Oliveira" at bounding box center [804, 474] width 513 height 38
drag, startPoint x: 712, startPoint y: 477, endPoint x: 833, endPoint y: 473, distance: 121.1
click at [833, 473] on td "Cobrança recebida de Laiana da Silva Oliveira" at bounding box center [804, 474] width 513 height 38
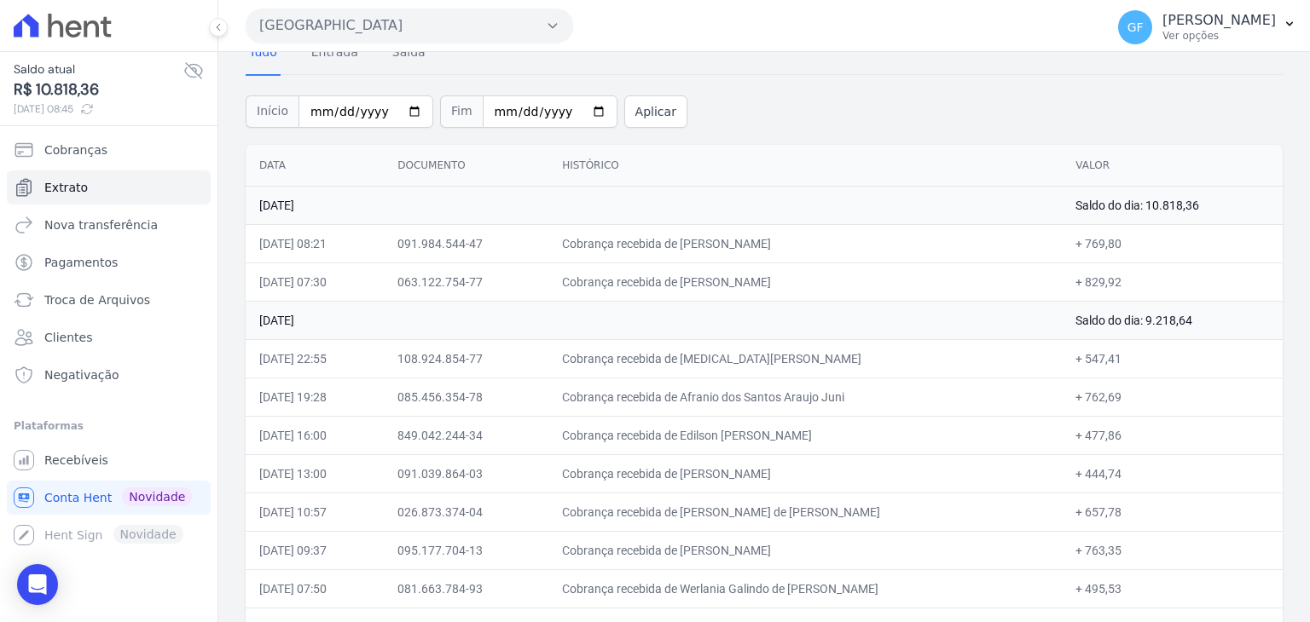
copy td "[PERSON_NAME]"
drag, startPoint x: 25, startPoint y: 588, endPoint x: 7, endPoint y: 615, distance: 32.6
click at [25, 588] on div "Open Intercom Messenger" at bounding box center [37, 585] width 41 height 41
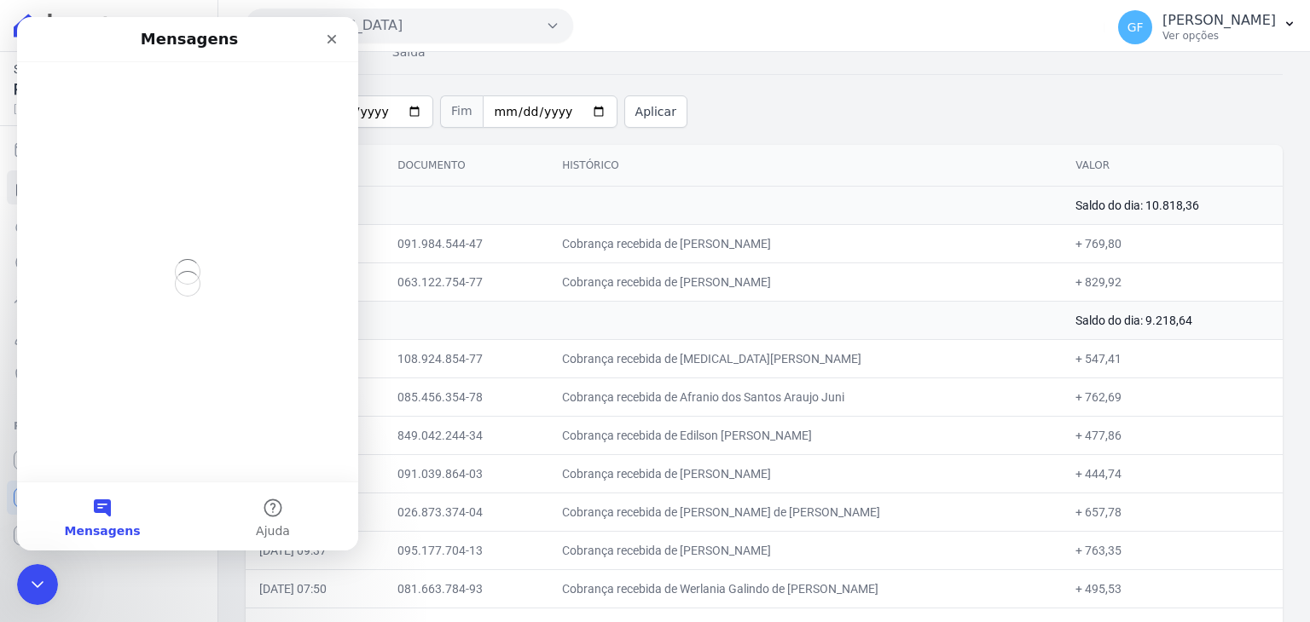
scroll to position [0, 0]
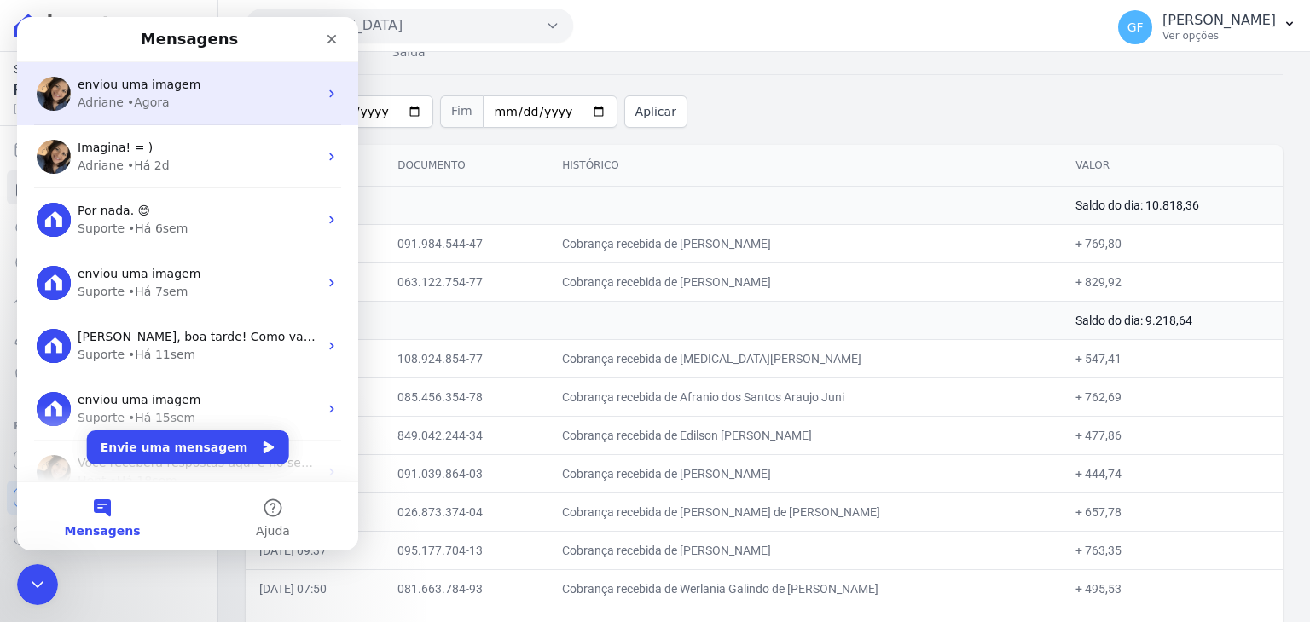
click at [155, 92] on div "enviou uma imagem" at bounding box center [198, 85] width 240 height 18
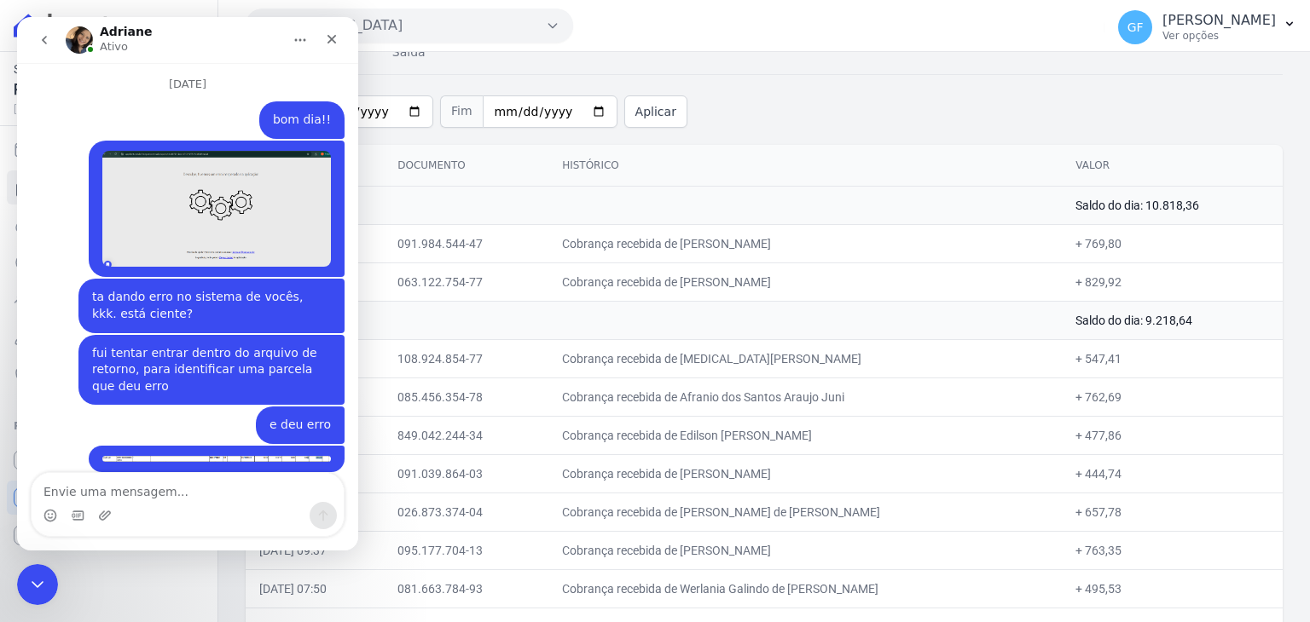
scroll to position [1272, 0]
type textarea "identifiquei aqui pelo extrato da conta"
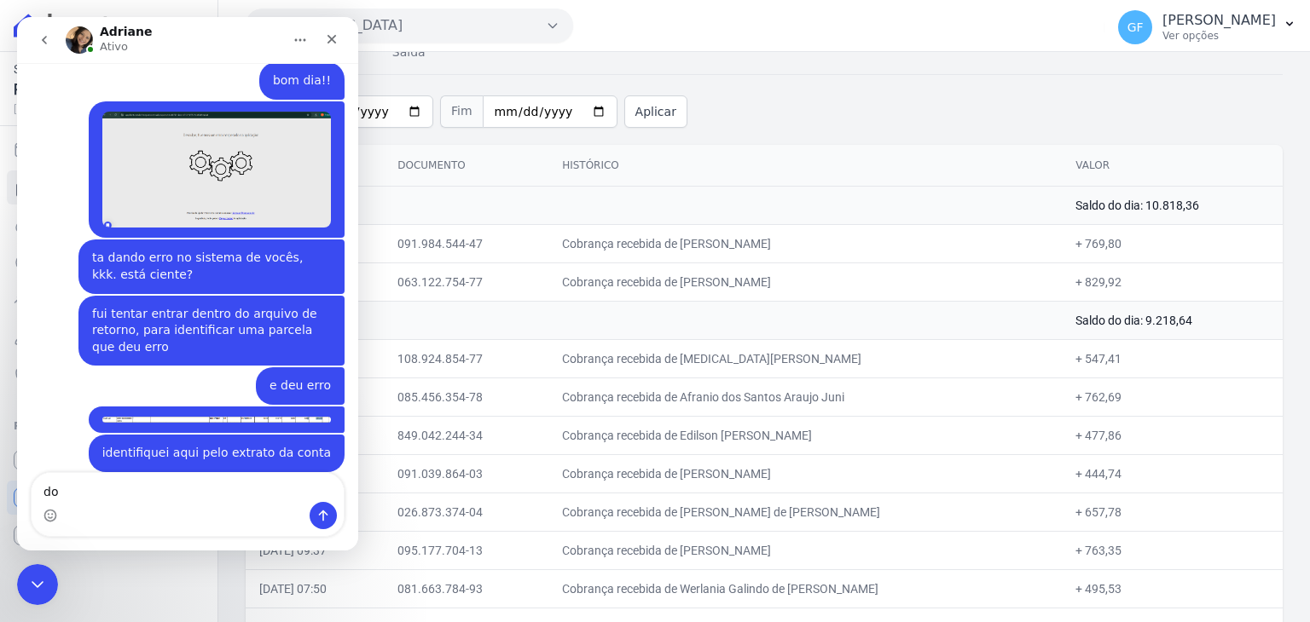
type textarea "d"
type textarea "g"
type textarea "foi a cliente: Laiana da Silva Oliveira"
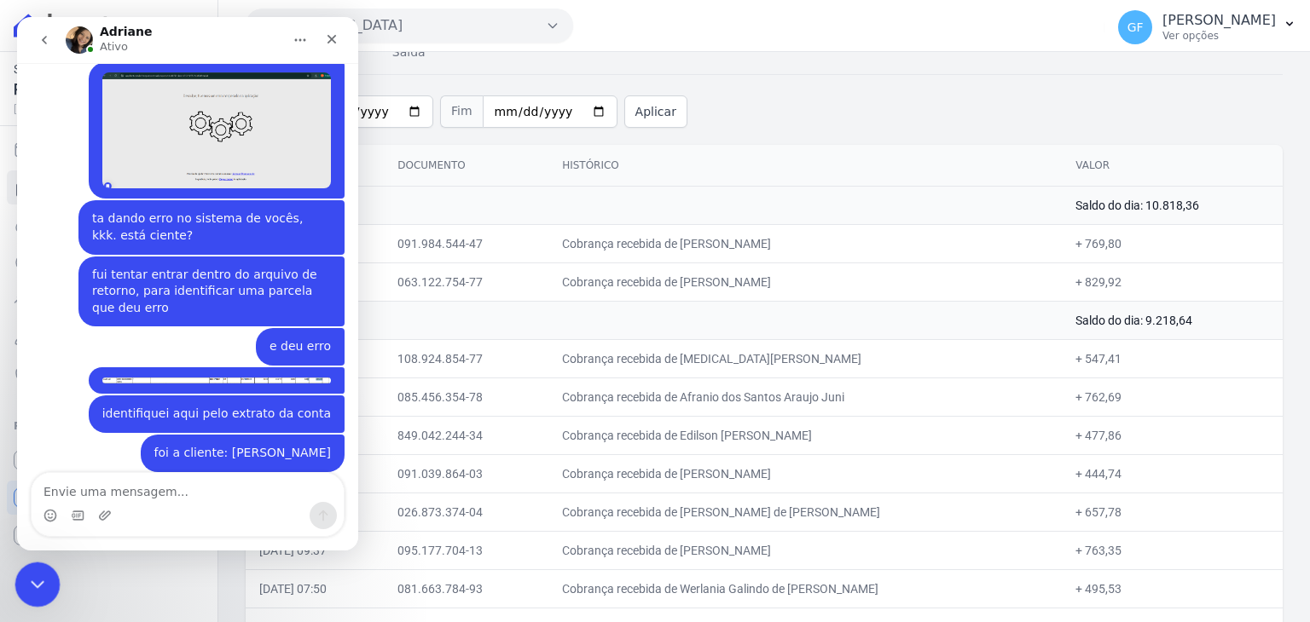
click at [47, 577] on div "Encerramento do Messenger da Intercom" at bounding box center [34, 582] width 41 height 41
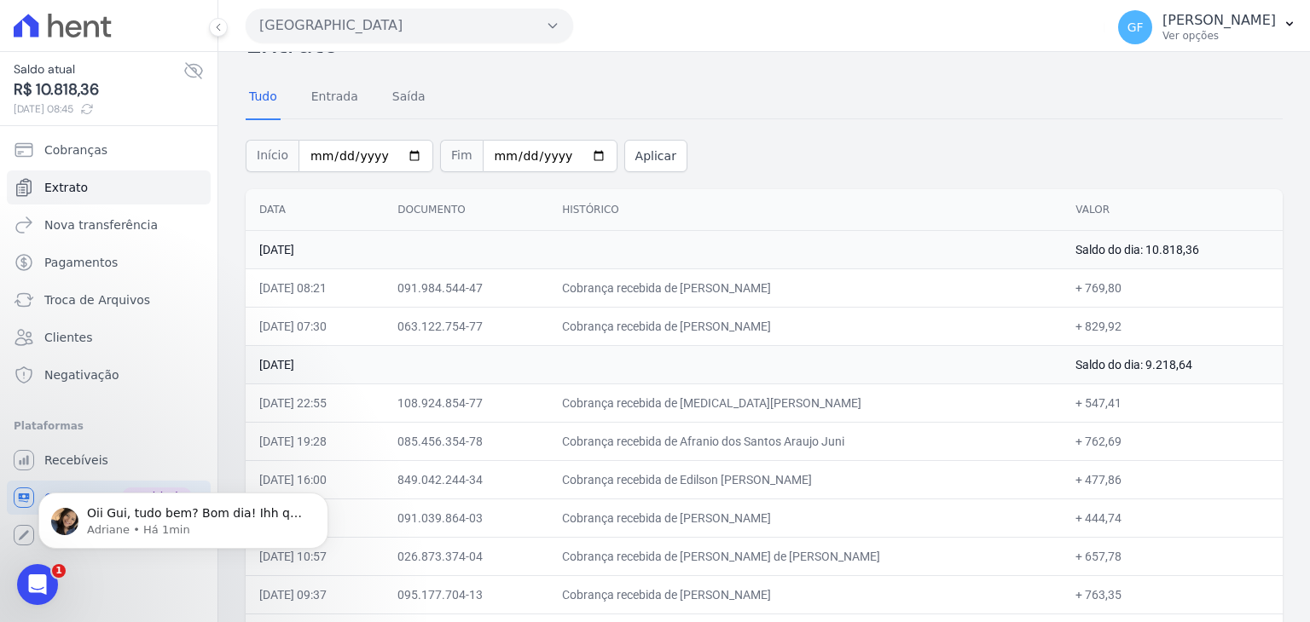
scroll to position [0, 0]
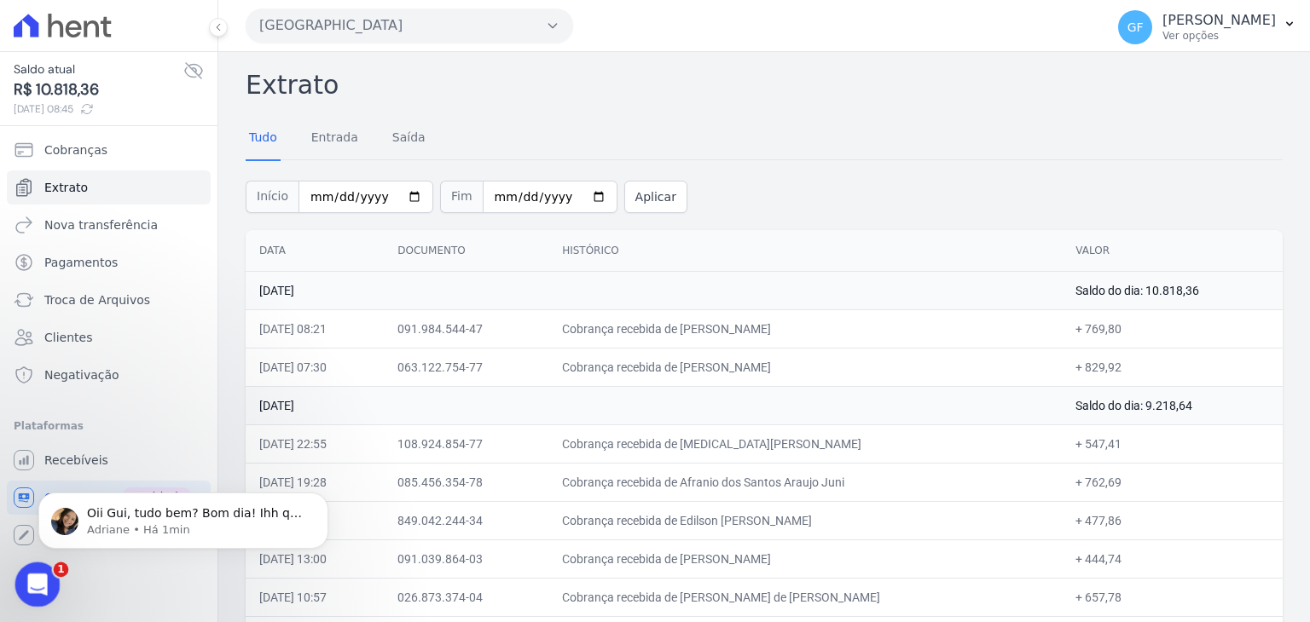
click at [33, 580] on icon "Abertura do Messenger da Intercom" at bounding box center [35, 583] width 28 height 28
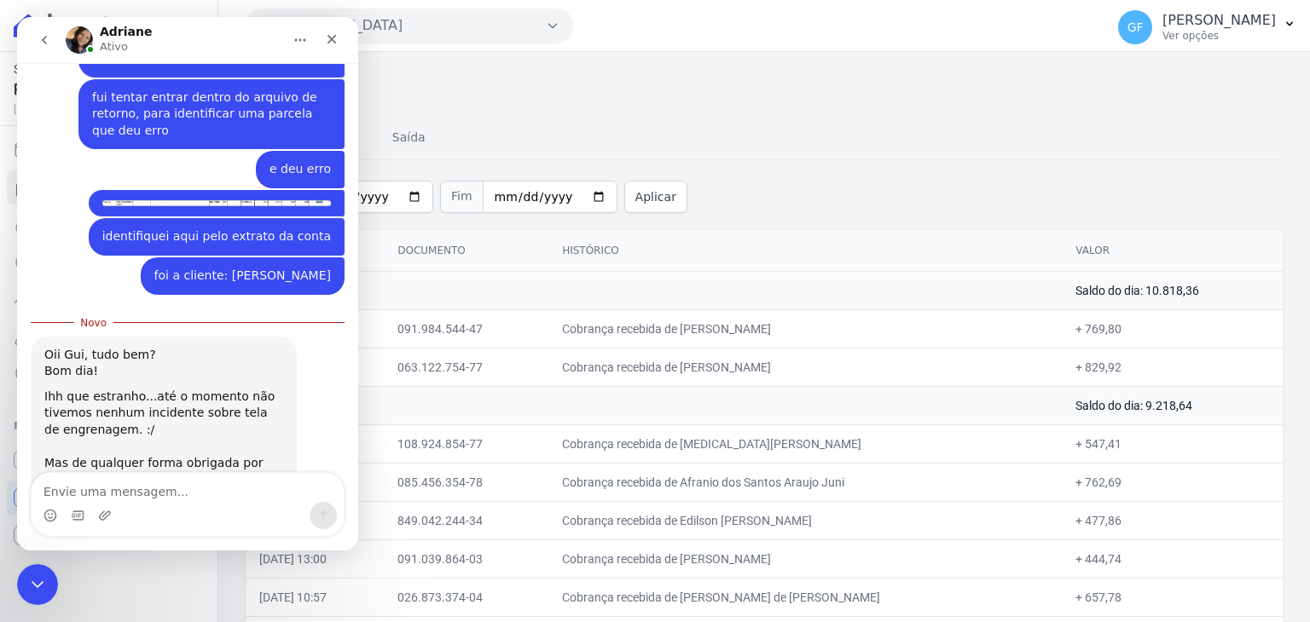
scroll to position [1532, 0]
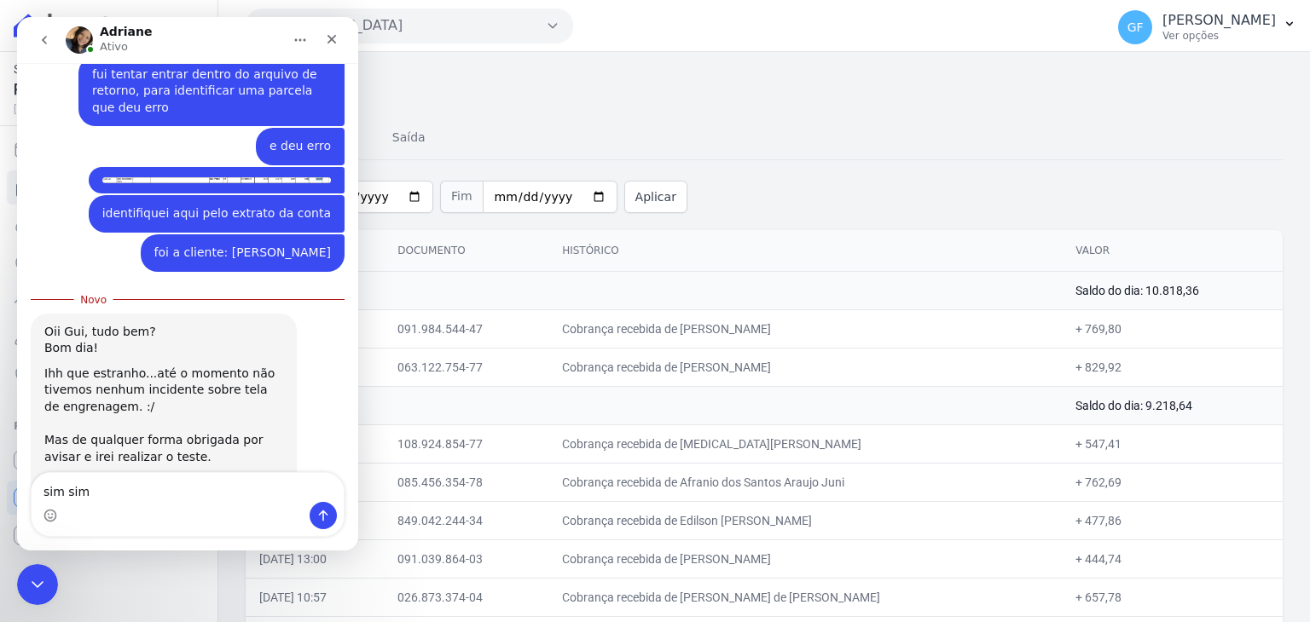
type textarea "sim sim"
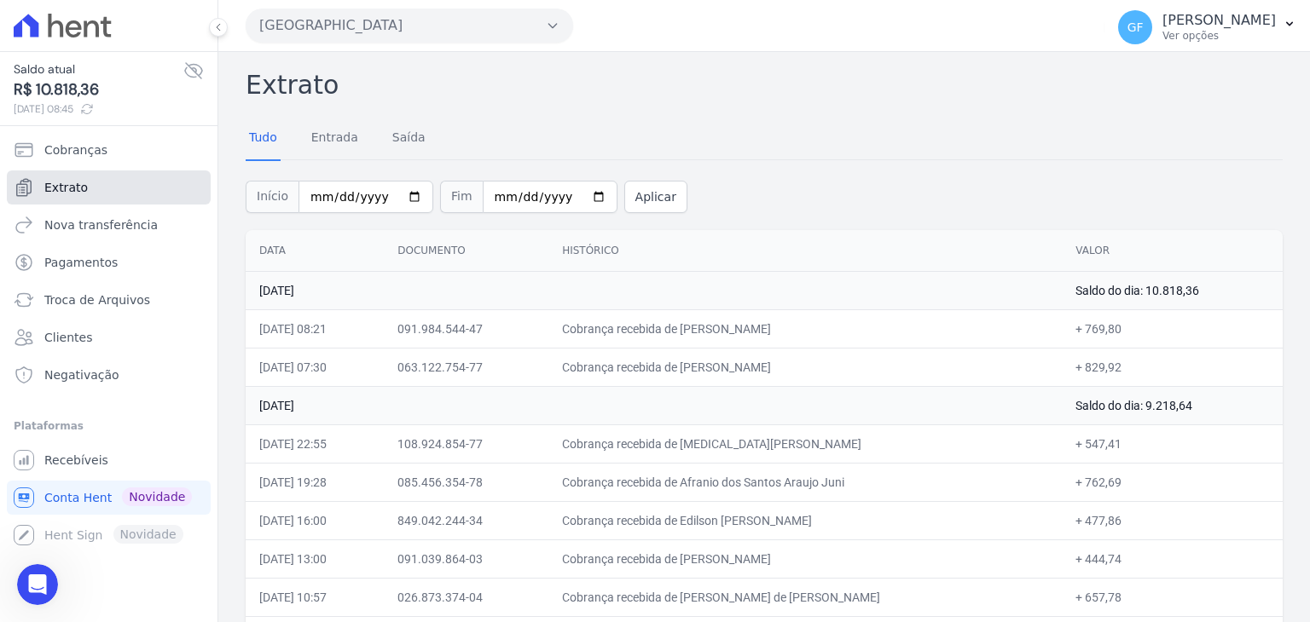
click at [14, 182] on icon "Sidebar" at bounding box center [24, 187] width 20 height 20
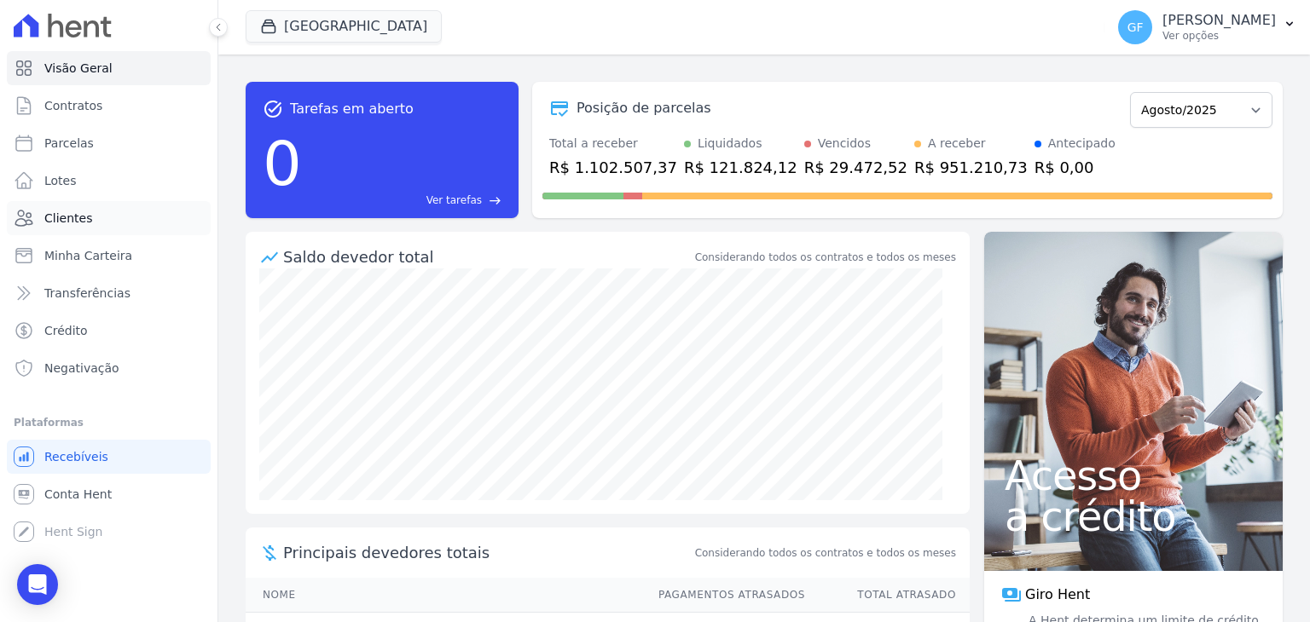
click at [67, 216] on span "Clientes" at bounding box center [68, 218] width 48 height 17
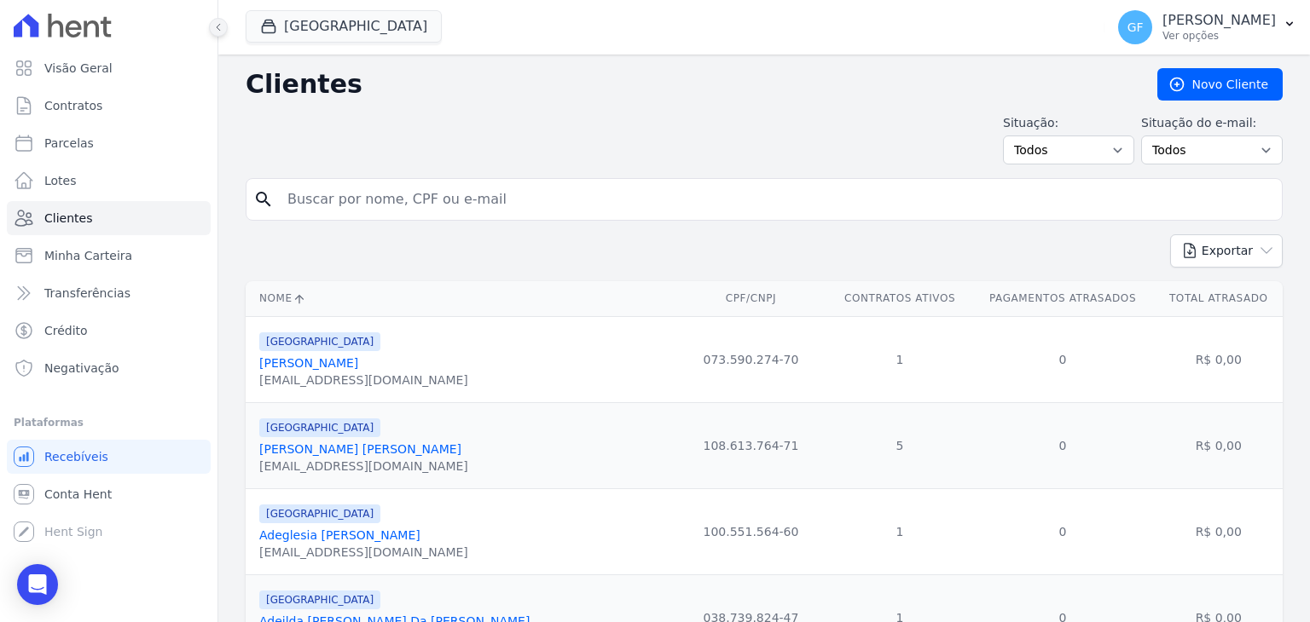
click at [211, 25] on button at bounding box center [218, 27] width 19 height 19
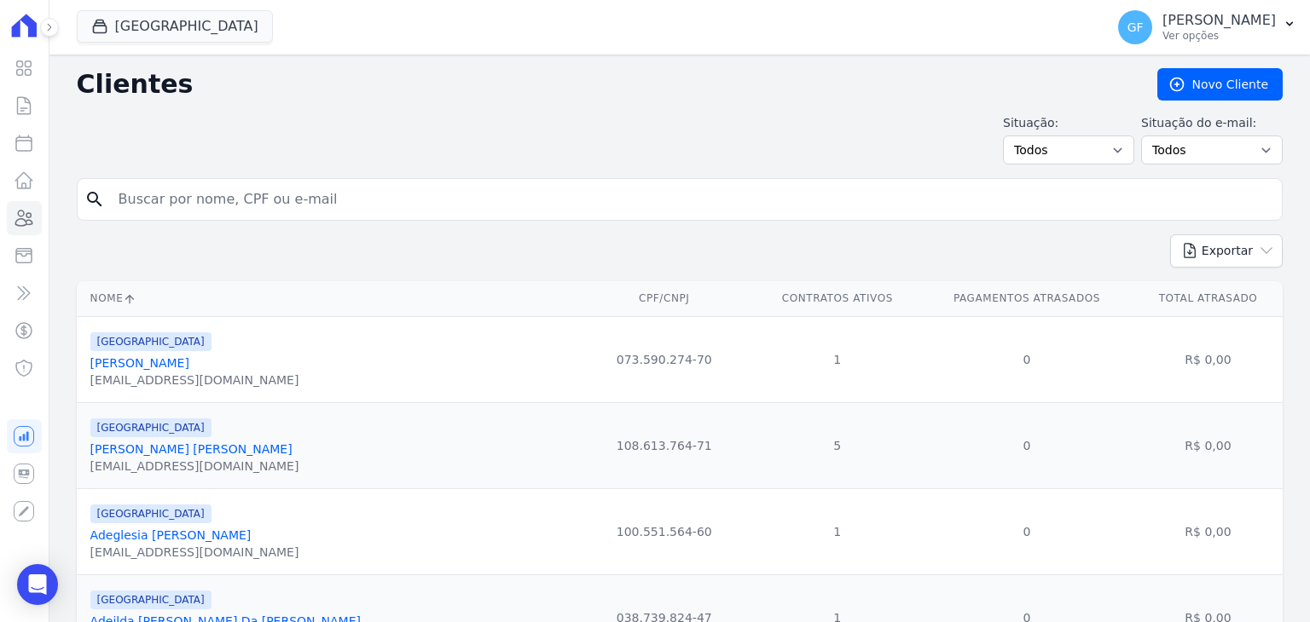
click at [276, 192] on input "search" at bounding box center [691, 199] width 1167 height 34
paste input "[PERSON_NAME]"
type input "[PERSON_NAME]"
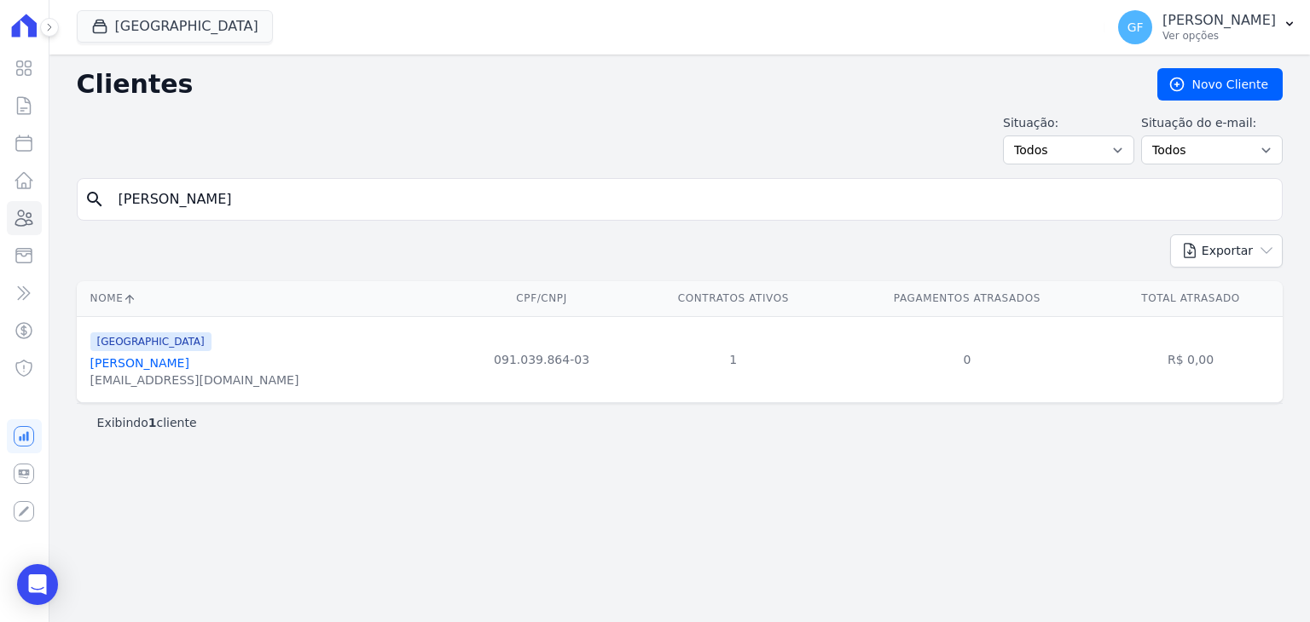
click at [189, 364] on link "[PERSON_NAME]" at bounding box center [139, 363] width 99 height 14
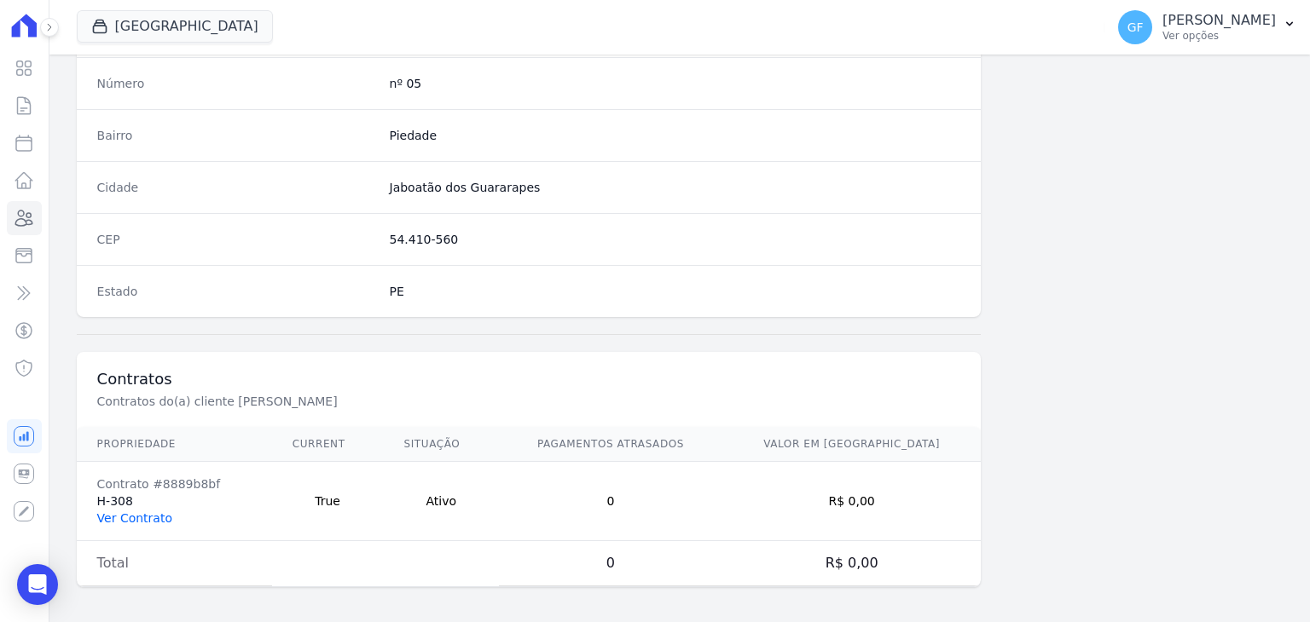
scroll to position [968, 0]
click at [136, 513] on link "Ver Contrato" at bounding box center [134, 518] width 75 height 14
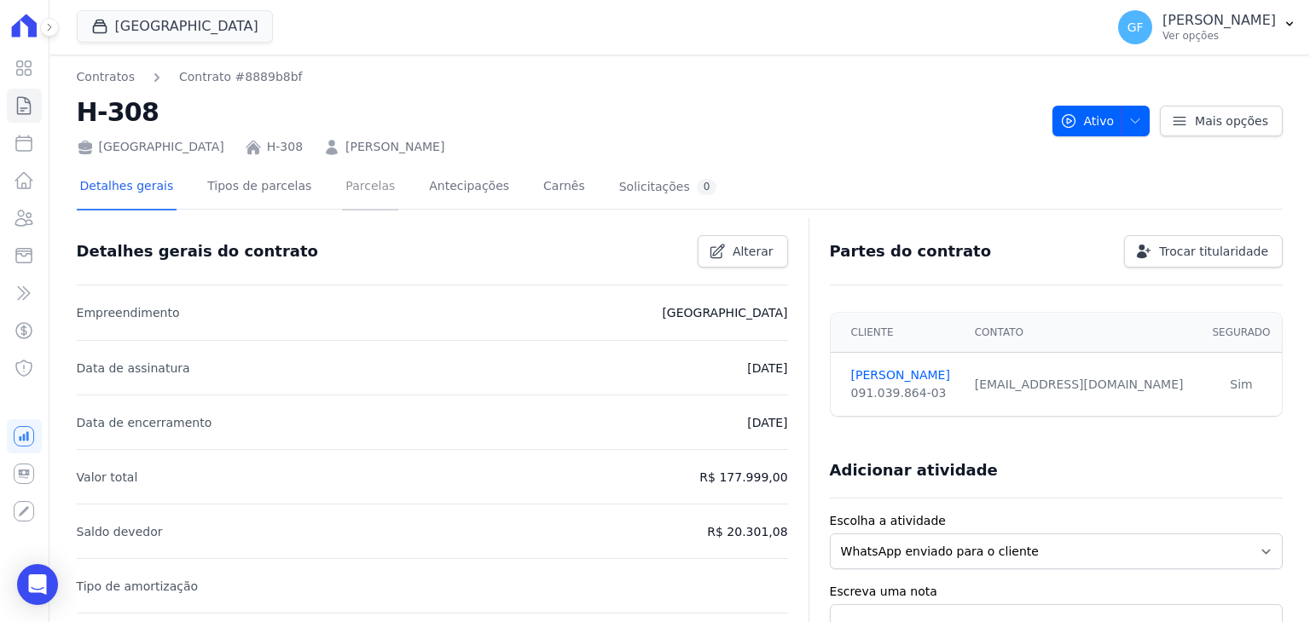
click at [368, 182] on link "Parcelas" at bounding box center [370, 187] width 56 height 45
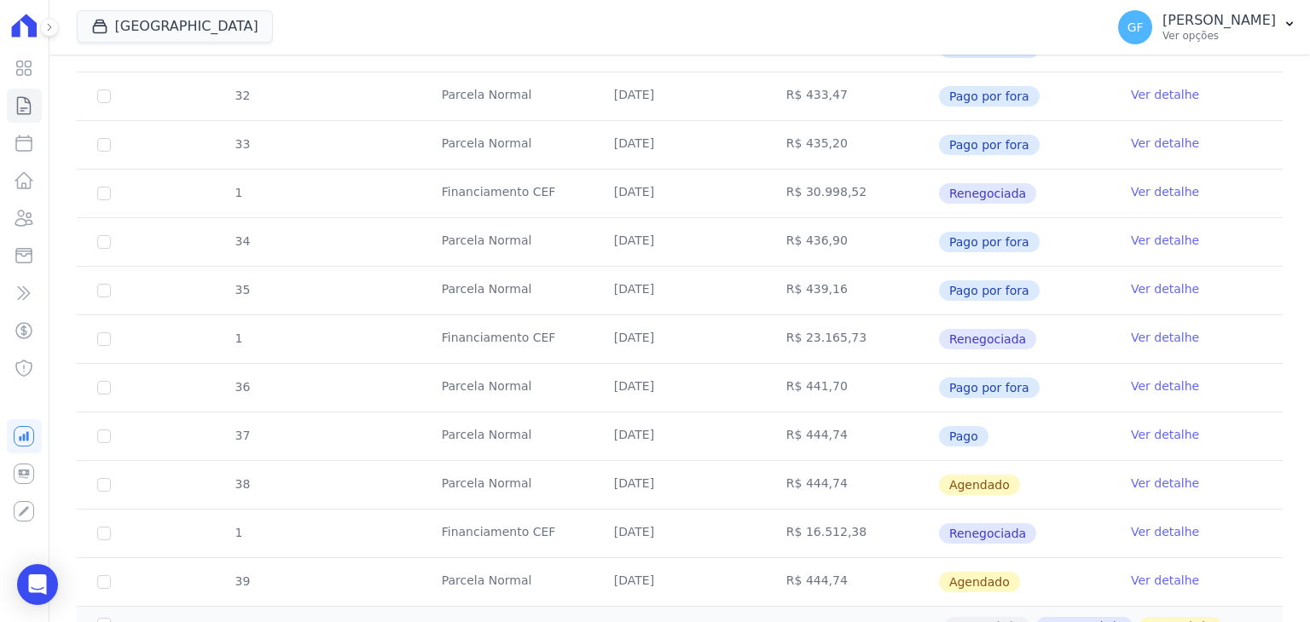
scroll to position [673, 0]
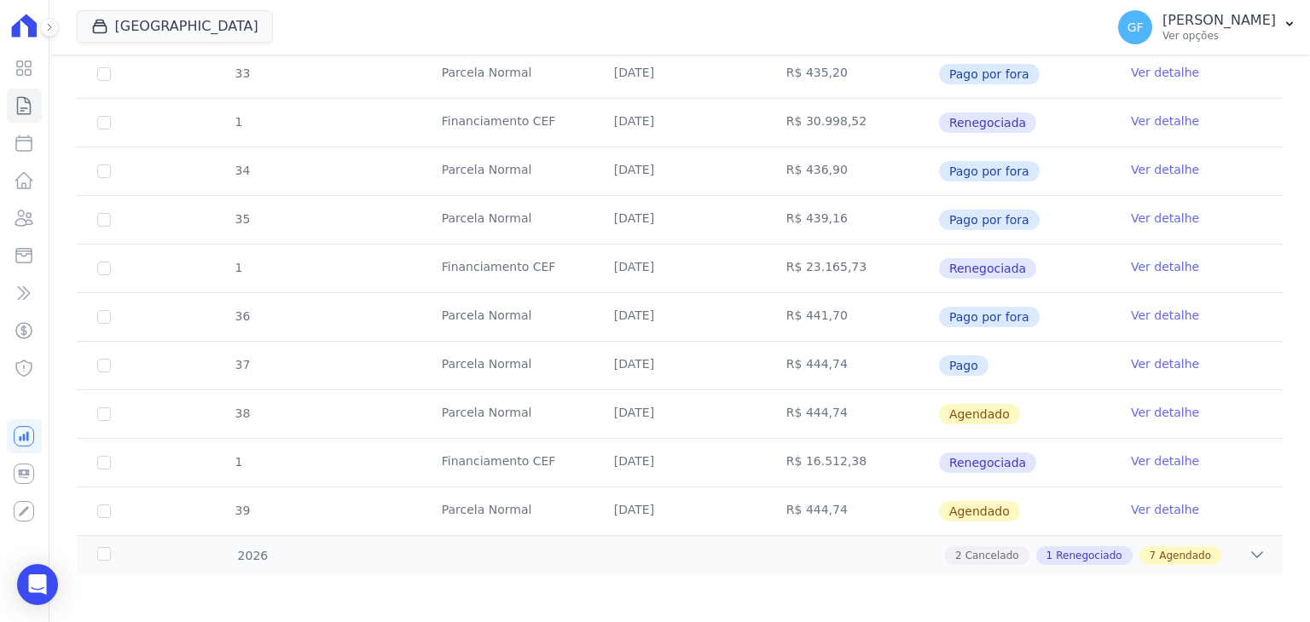
drag, startPoint x: 600, startPoint y: 361, endPoint x: 980, endPoint y: 356, distance: 379.5
click at [980, 356] on tr "37 [GEOGRAPHIC_DATA] [DATE] R$ 444,74 Pago Ver detalhe" at bounding box center [680, 365] width 1206 height 49
click at [1067, 361] on td "Pago" at bounding box center [1024, 366] width 172 height 48
